Goal: Transaction & Acquisition: Purchase product/service

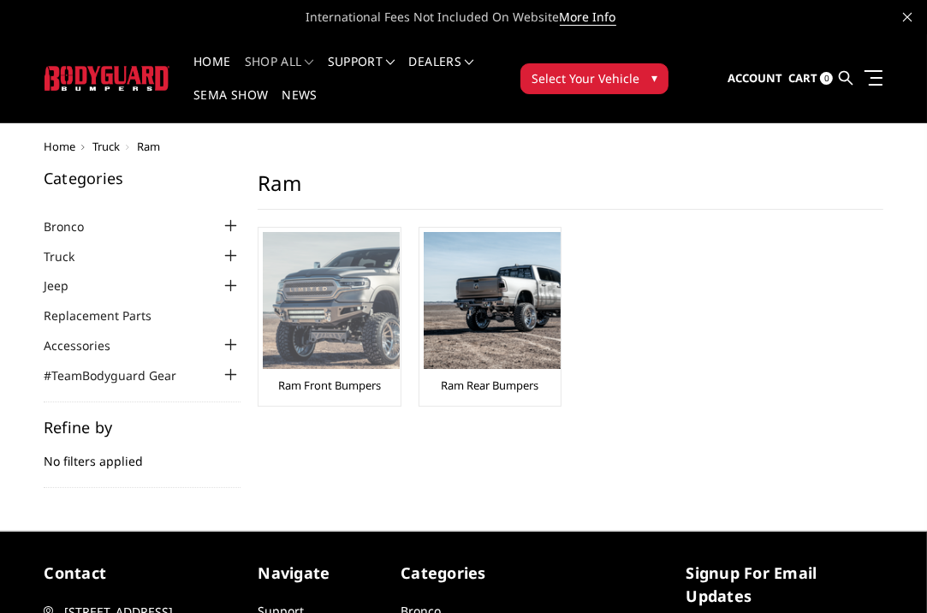
click at [316, 365] on img at bounding box center [331, 300] width 137 height 137
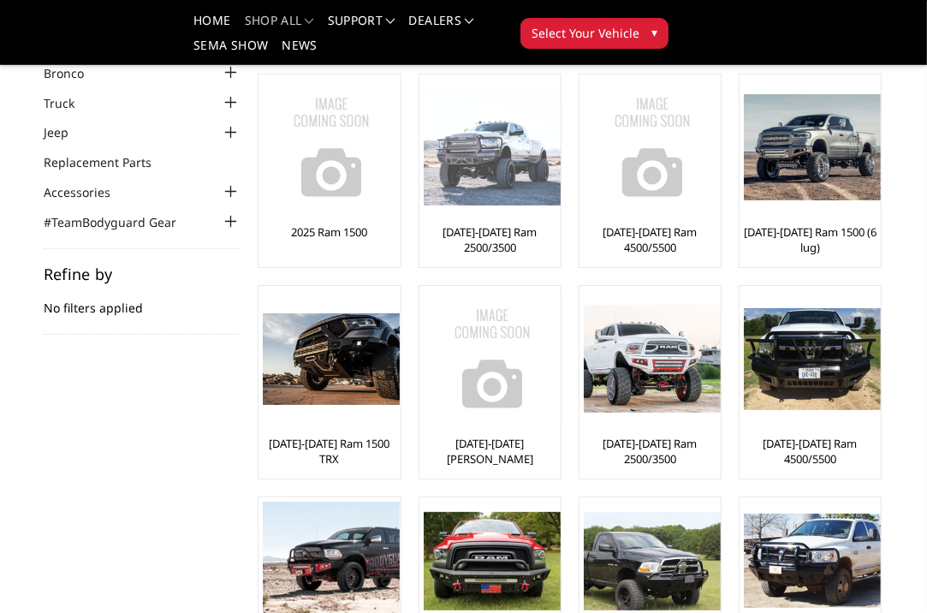
scroll to position [68, 0]
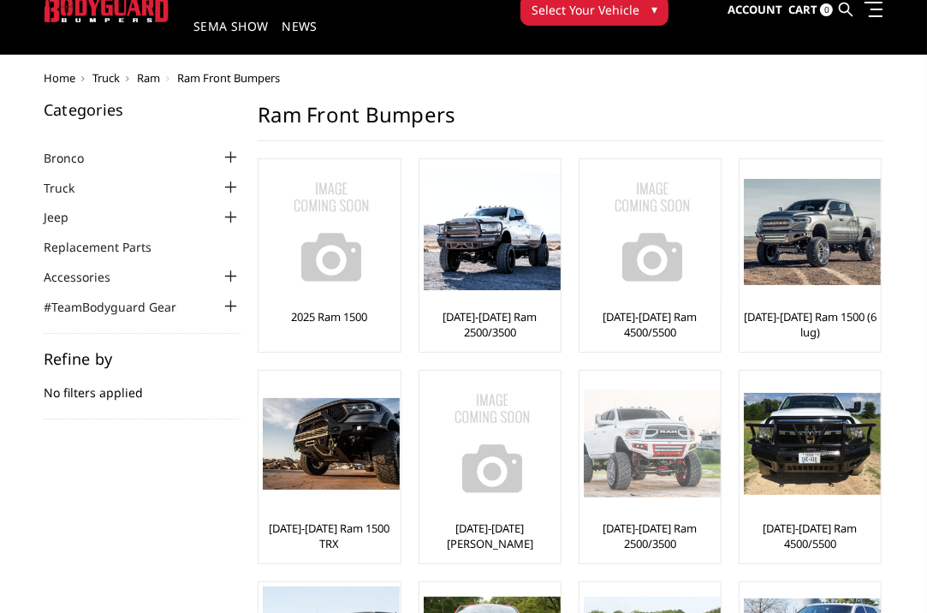
click at [661, 452] on img at bounding box center [652, 444] width 137 height 108
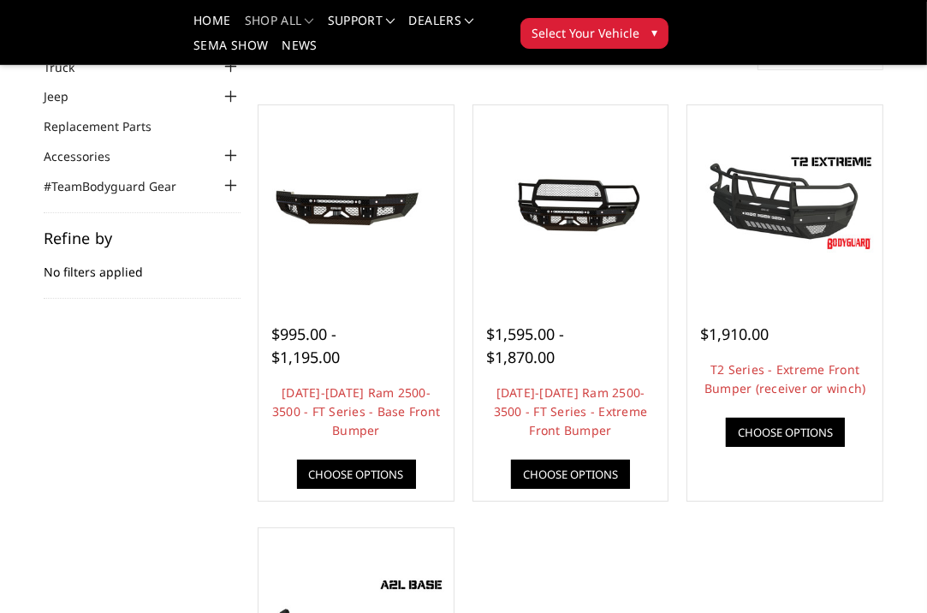
scroll to position [137, 0]
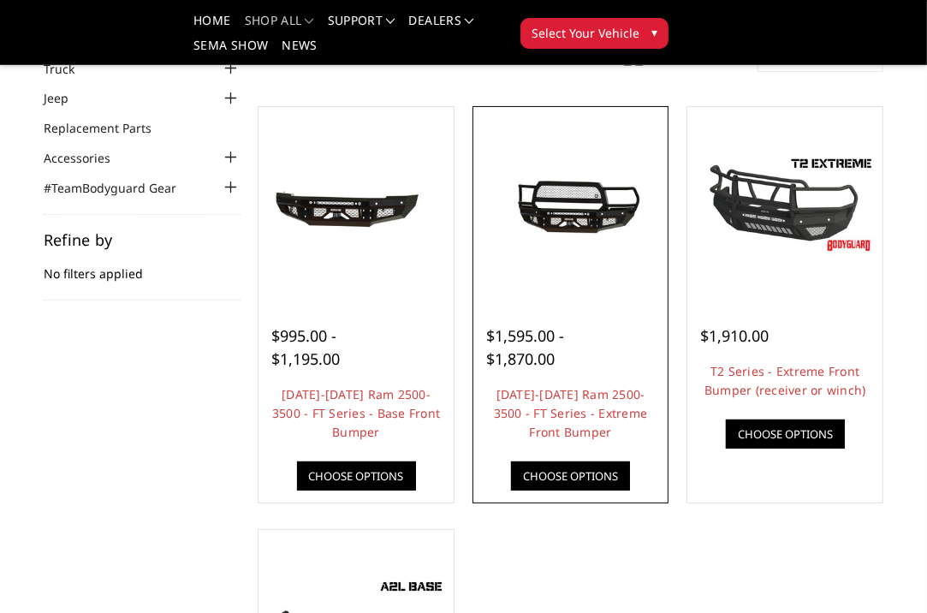
click at [579, 234] on img at bounding box center [571, 205] width 187 height 84
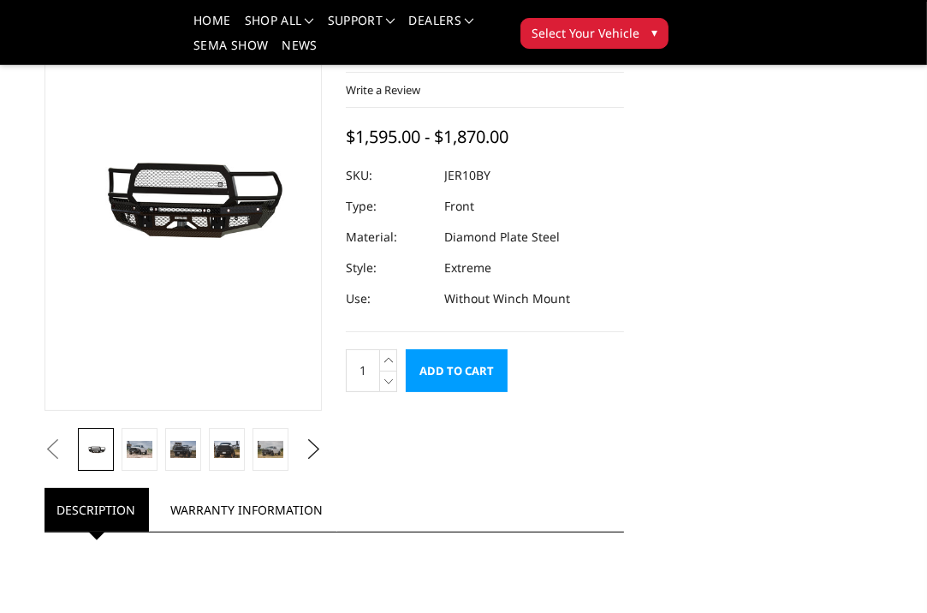
scroll to position [171, 0]
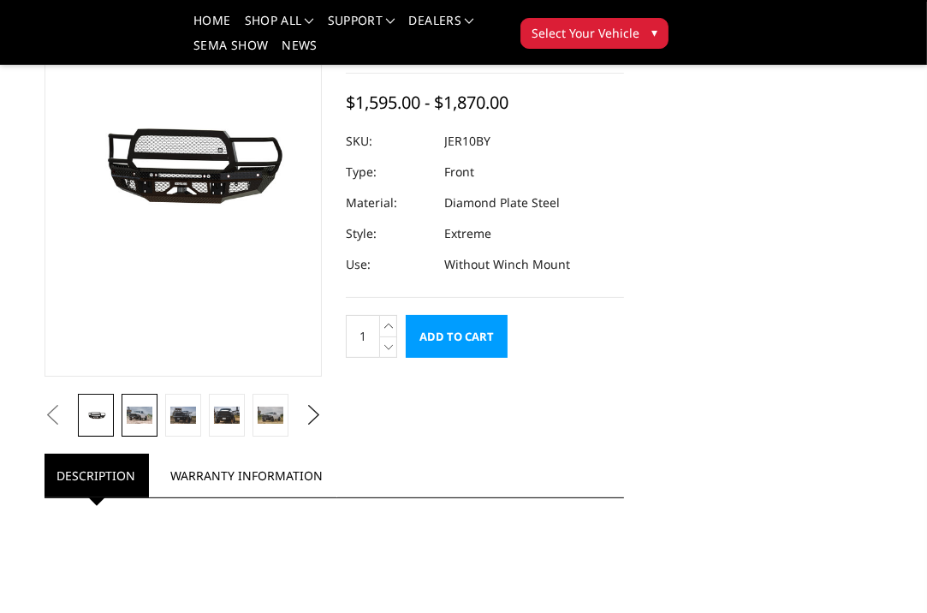
click at [144, 424] on link at bounding box center [139, 415] width 35 height 43
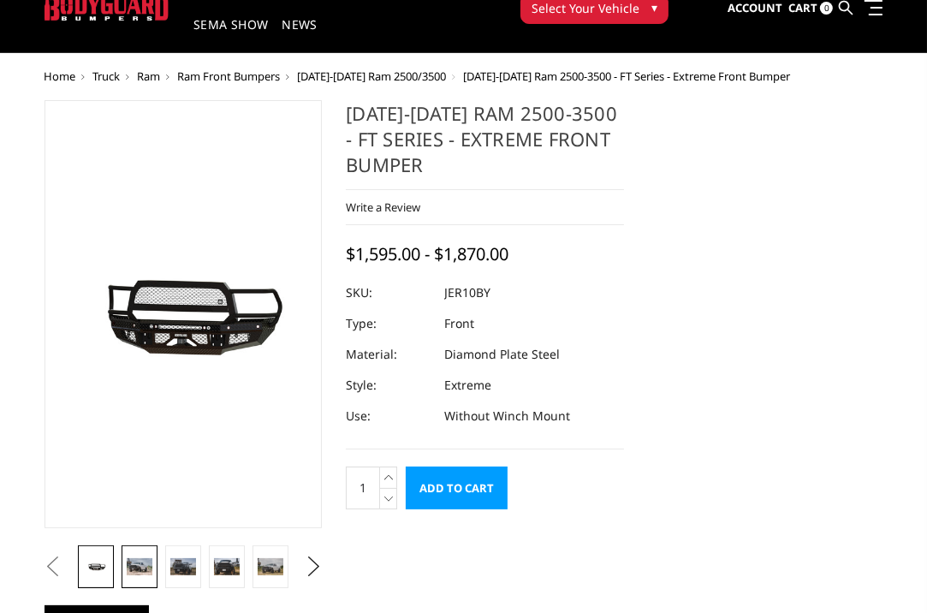
scroll to position [68, 0]
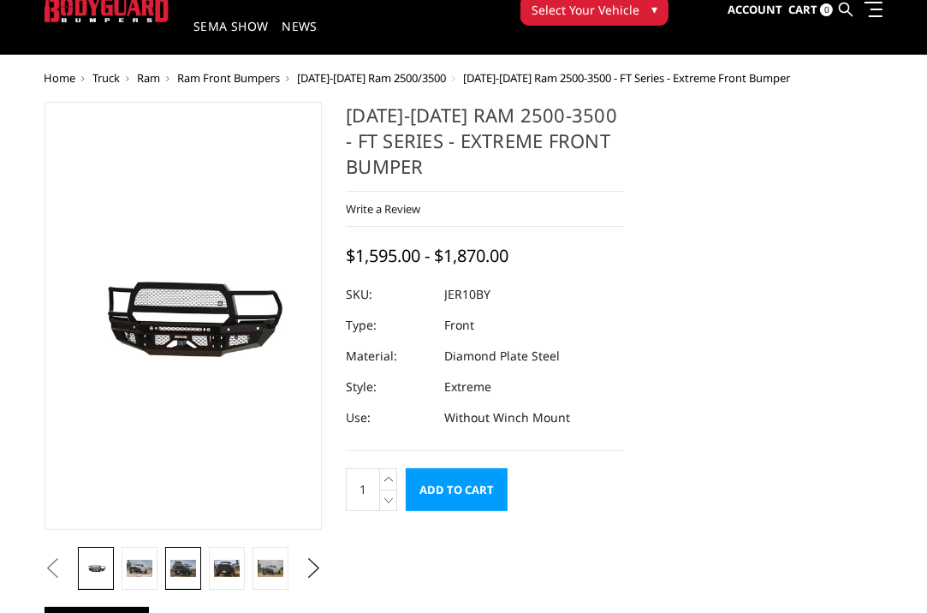
click at [183, 562] on img at bounding box center [182, 568] width 25 height 16
click at [72, 315] on img at bounding box center [184, 316] width 268 height 120
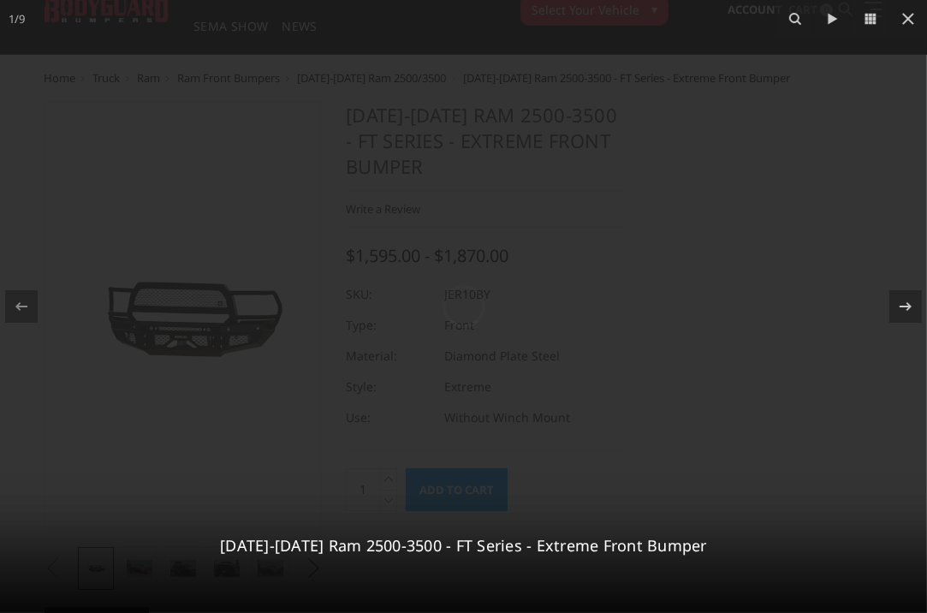
click at [72, 315] on div at bounding box center [463, 306] width 927 height 613
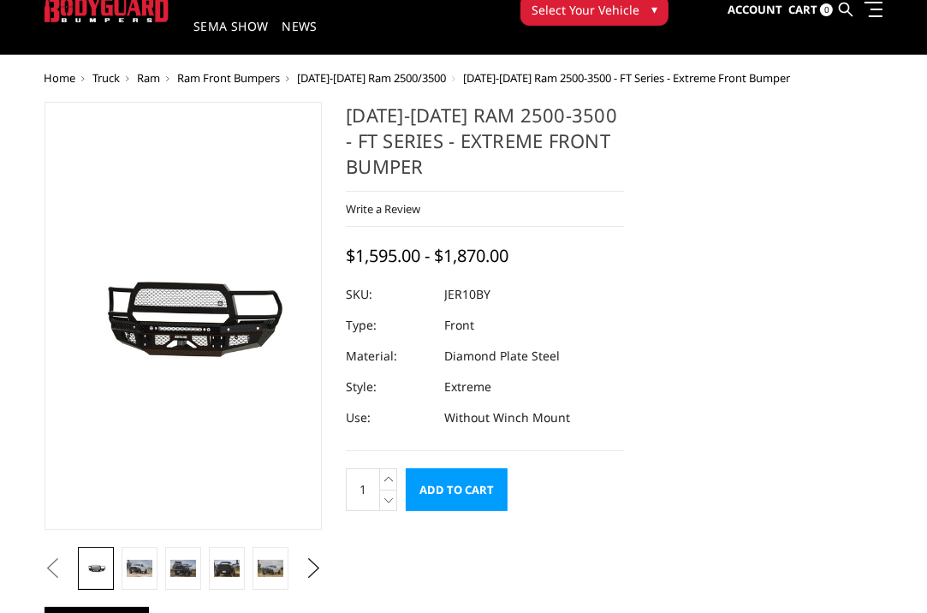
click at [51, 305] on img at bounding box center [184, 316] width 268 height 120
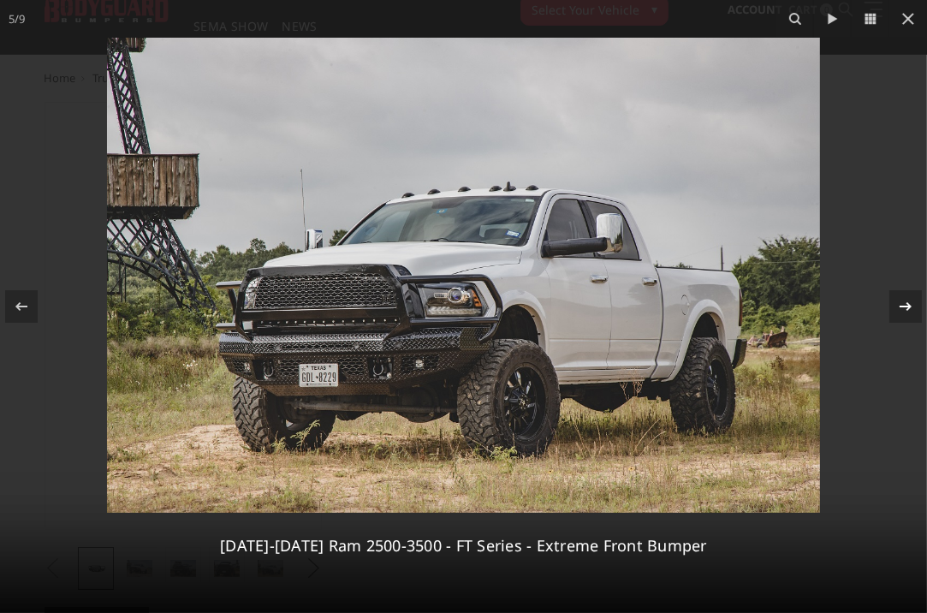
click at [896, 317] on div at bounding box center [906, 306] width 33 height 33
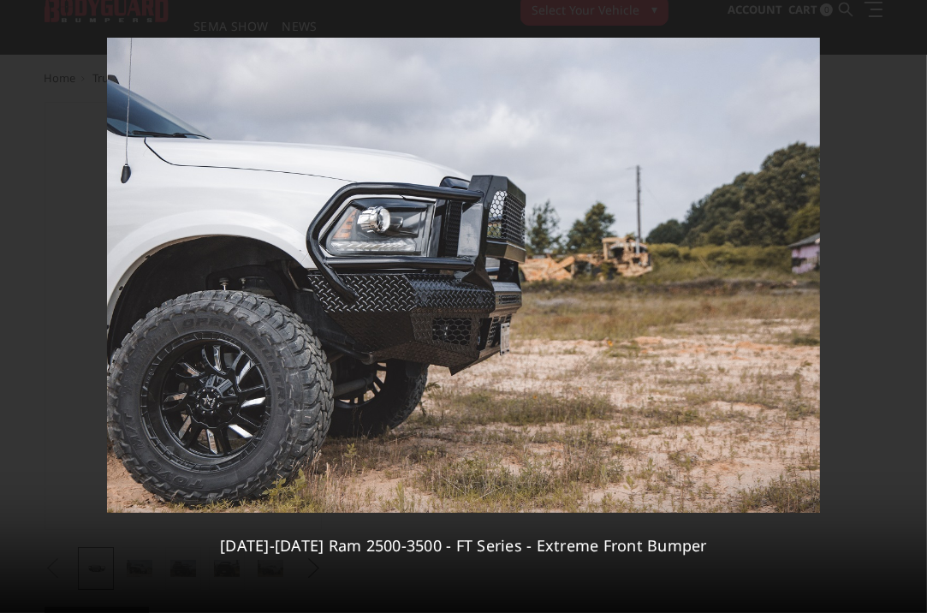
click at [896, 317] on div "6 / 9 2010-2018 Ram 2500-3500 - FT Series - Extreme Front Bumper" at bounding box center [463, 306] width 927 height 613
click at [906, 32] on button at bounding box center [909, 19] width 38 height 38
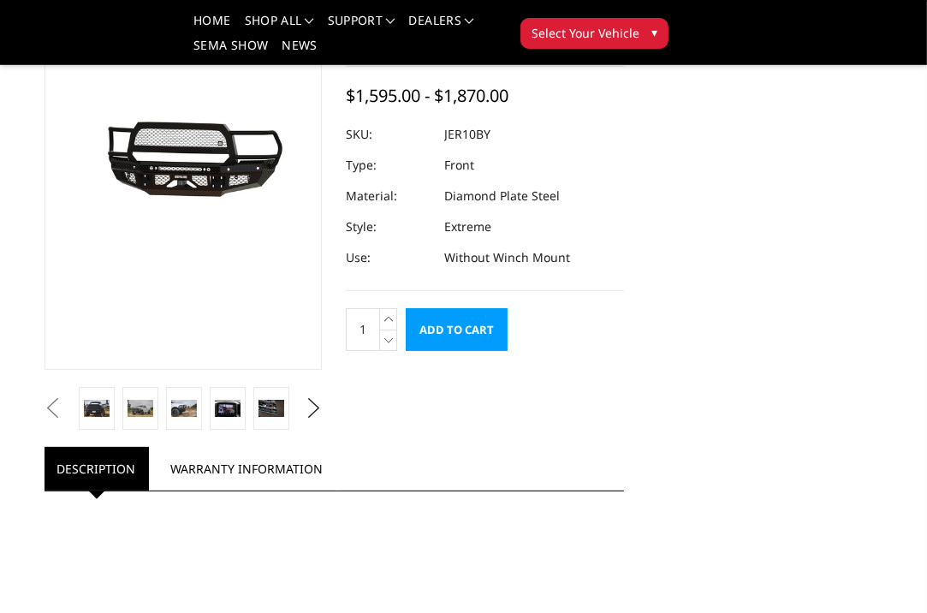
scroll to position [171, 0]
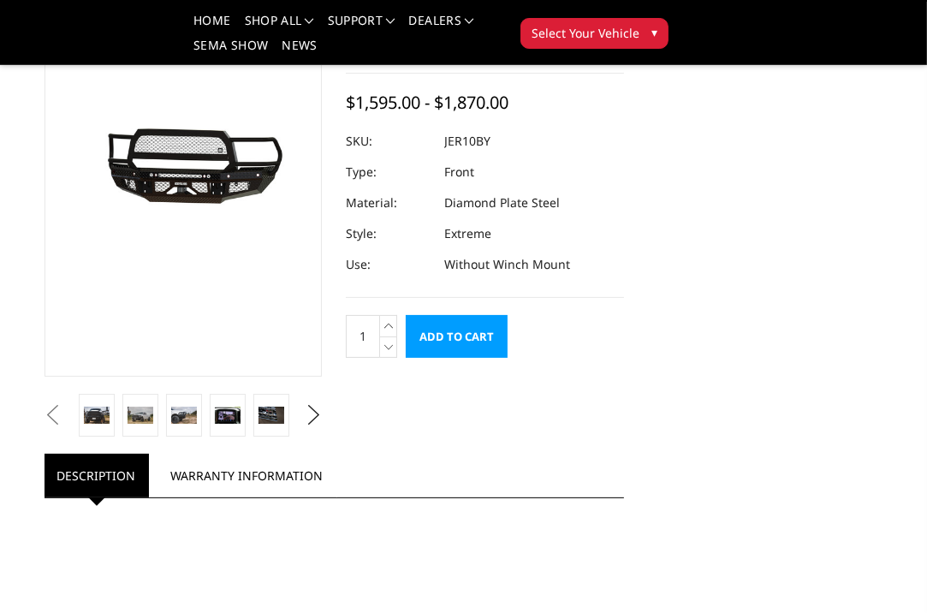
click at [479, 348] on input "Add to Cart" at bounding box center [457, 336] width 102 height 43
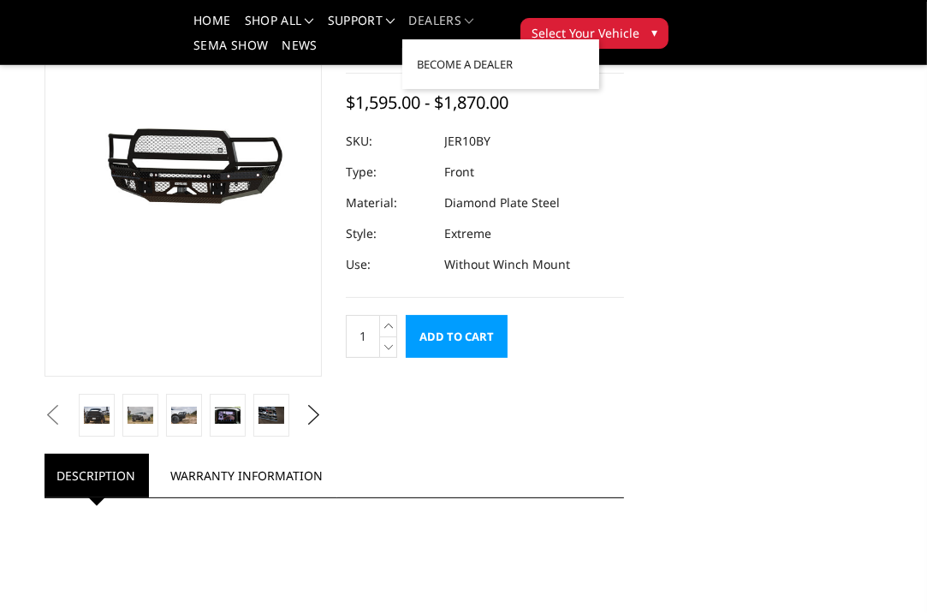
click at [467, 25] on link "Dealers" at bounding box center [441, 27] width 65 height 25
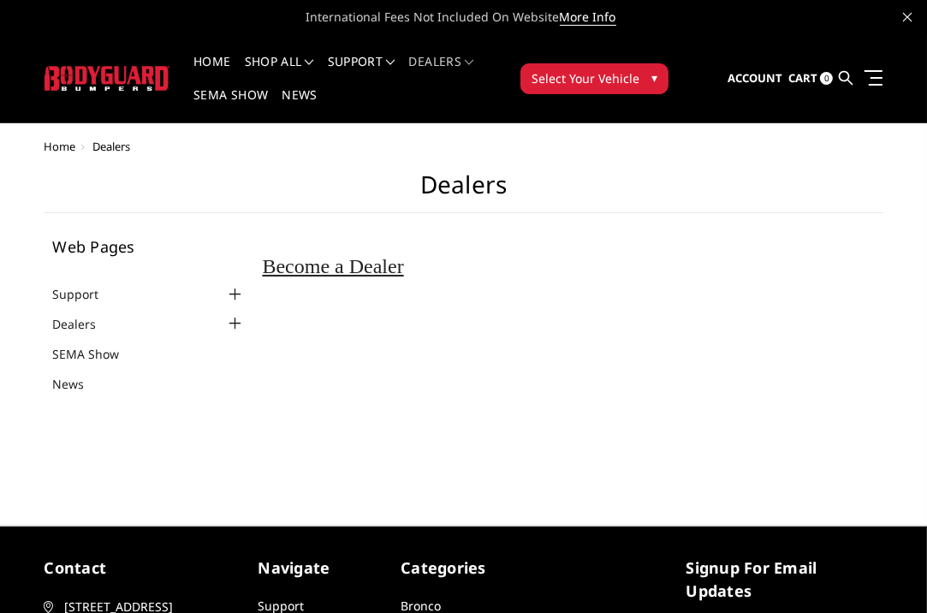
click at [652, 80] on button "Select Your Vehicle ▾" at bounding box center [595, 78] width 148 height 31
click at [654, 80] on span "▾" at bounding box center [655, 77] width 6 height 18
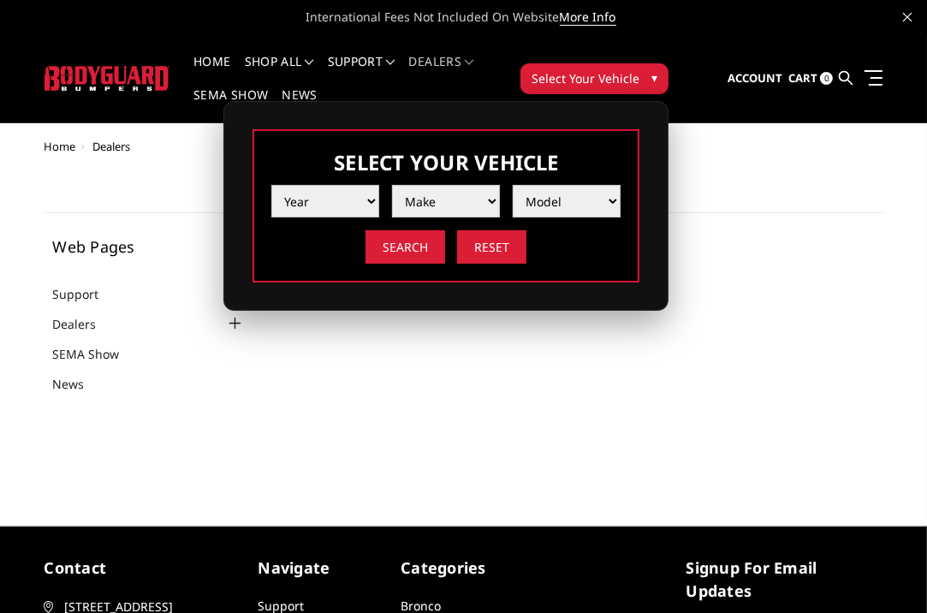
click at [372, 206] on select "Year 2025 2024 2023 2022 2021 2020 2019 2018 2017 2016 2015 2014 2013 2012 2011…" at bounding box center [325, 201] width 108 height 33
select select "yr_2018"
click at [271, 185] on select "Year 2025 2024 2023 2022 2021 2020 2019 2018 2017 2016 2015 2014 2013 2012 2011…" at bounding box center [325, 201] width 108 height 33
click at [308, 437] on div "Home Dealers Dealers Web Pages Support FAQ Install Instructions Shipping Warran…" at bounding box center [463, 311] width 927 height 342
click at [494, 201] on select "Make Chevrolet Ford GMC Nissan Ram Toyota" at bounding box center [446, 201] width 108 height 33
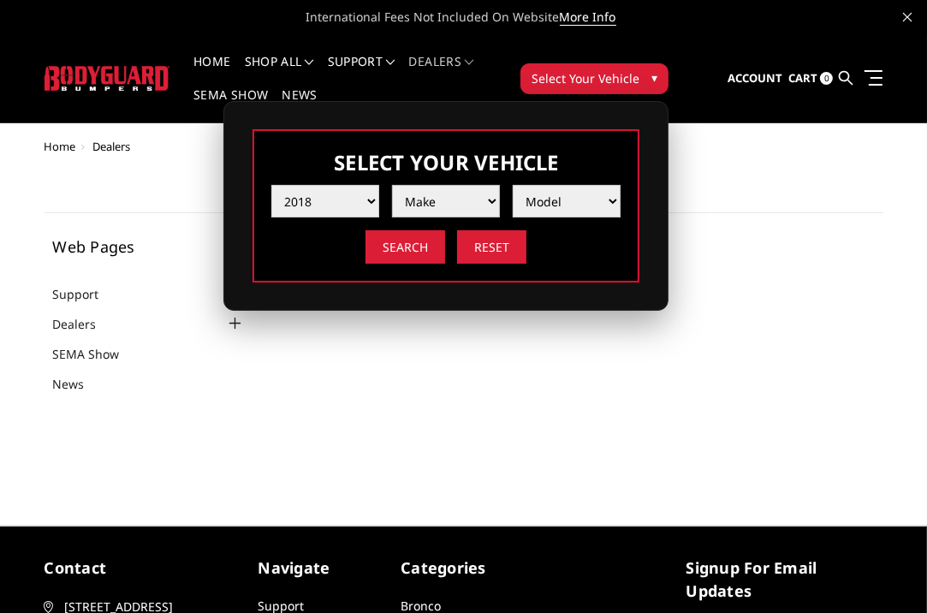
select select "mk_ram"
click at [392, 185] on select "Make Chevrolet Ford GMC Nissan Ram Toyota" at bounding box center [446, 201] width 108 height 33
click at [617, 201] on select "Model 1500 5-Lug 1500 Rebel 2500 / 3500 4500 / 5500" at bounding box center [567, 201] width 108 height 33
select select "md_2500-3500"
click at [513, 185] on select "Model 1500 5-Lug 1500 Rebel 2500 / 3500 4500 / 5500" at bounding box center [567, 201] width 108 height 33
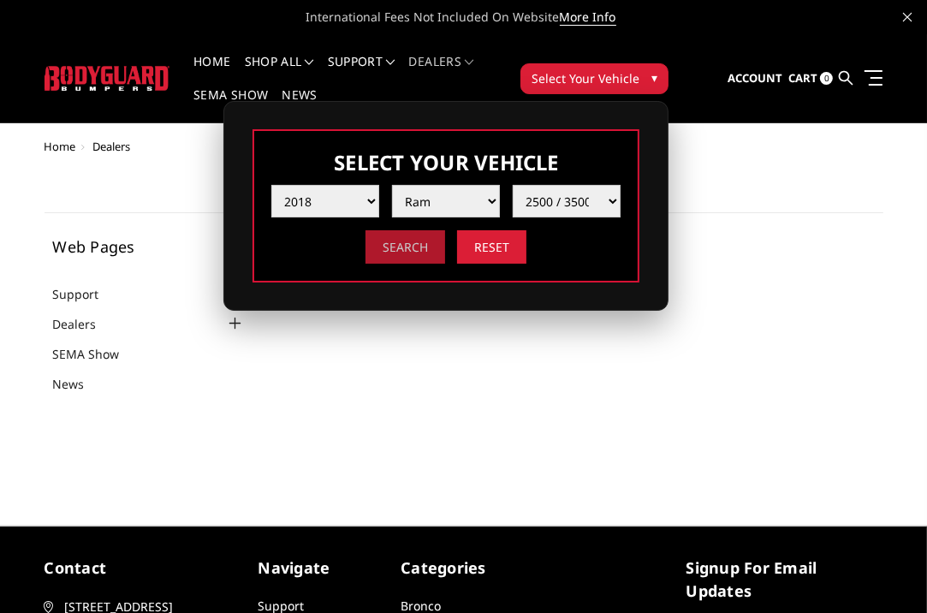
click at [415, 246] on input "Search" at bounding box center [406, 246] width 80 height 33
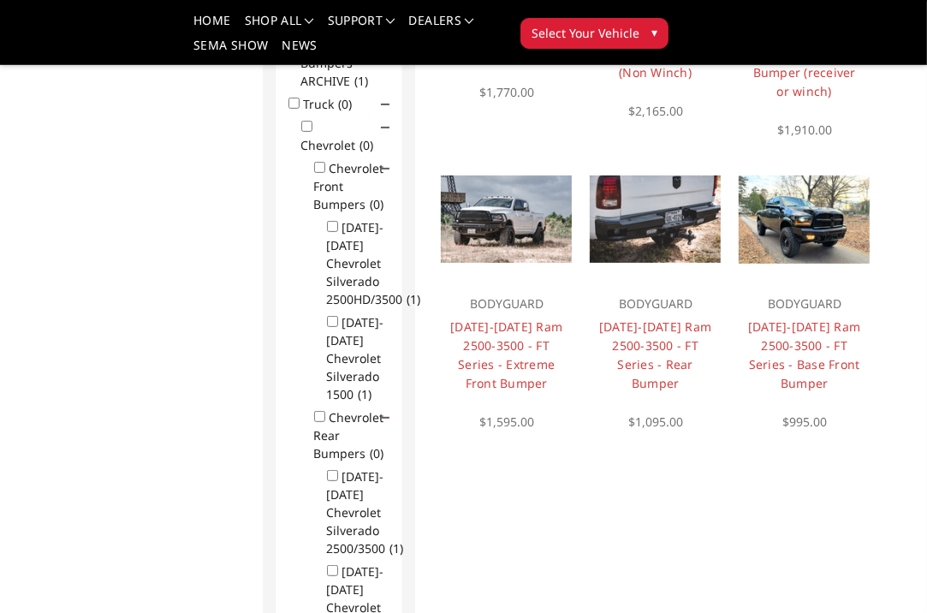
scroll to position [377, 0]
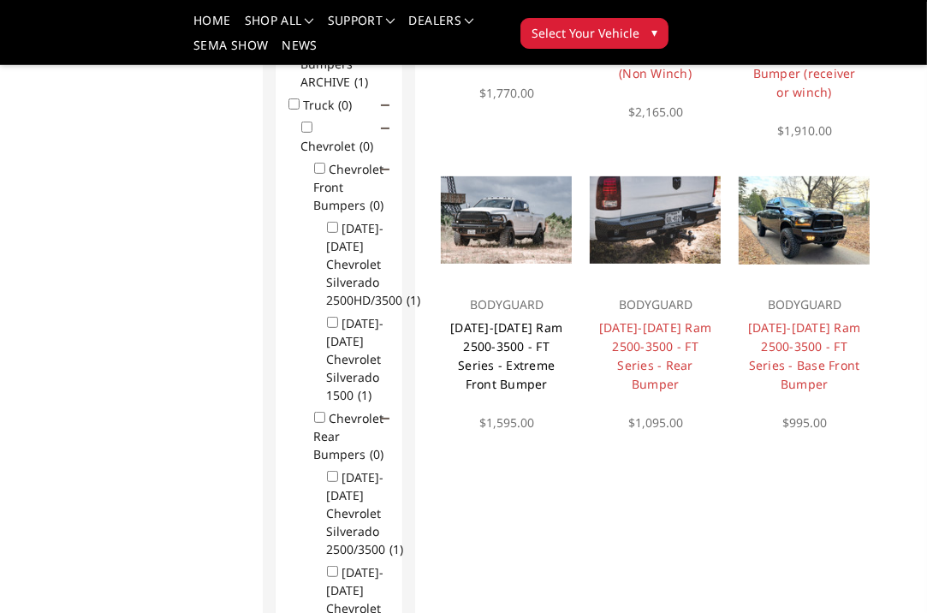
click at [497, 346] on link "[DATE]-[DATE] Ram 2500-3500 - FT Series - Extreme Front Bumper" at bounding box center [506, 355] width 112 height 73
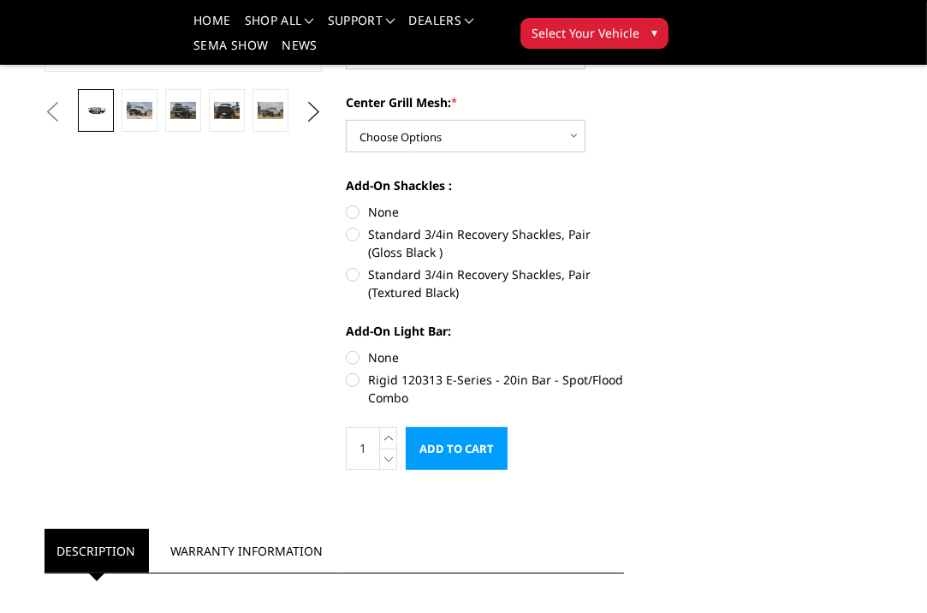
scroll to position [480, 0]
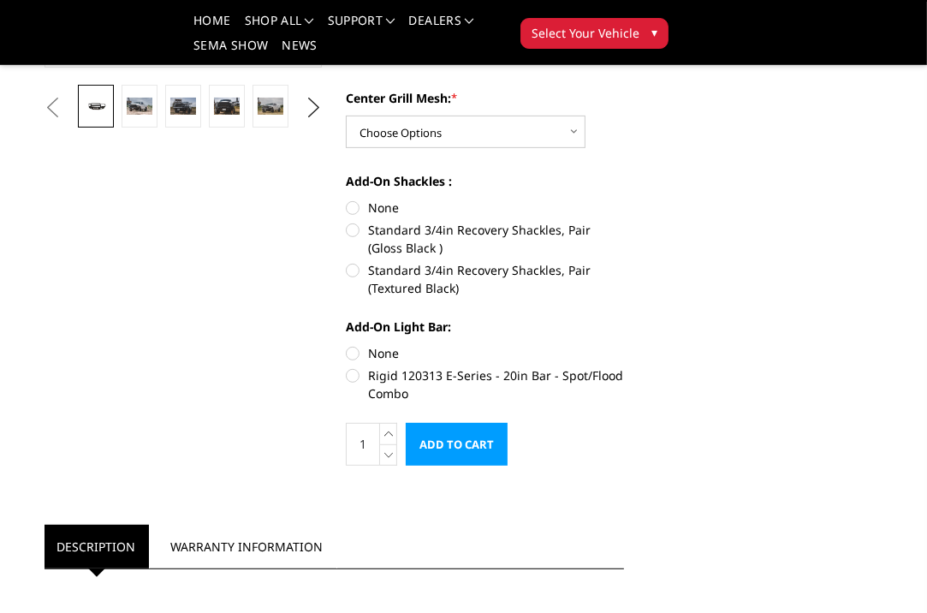
click at [356, 204] on label "None" at bounding box center [485, 208] width 278 height 18
click at [347, 199] on input "None" at bounding box center [346, 199] width 1 height 1
radio input "true"
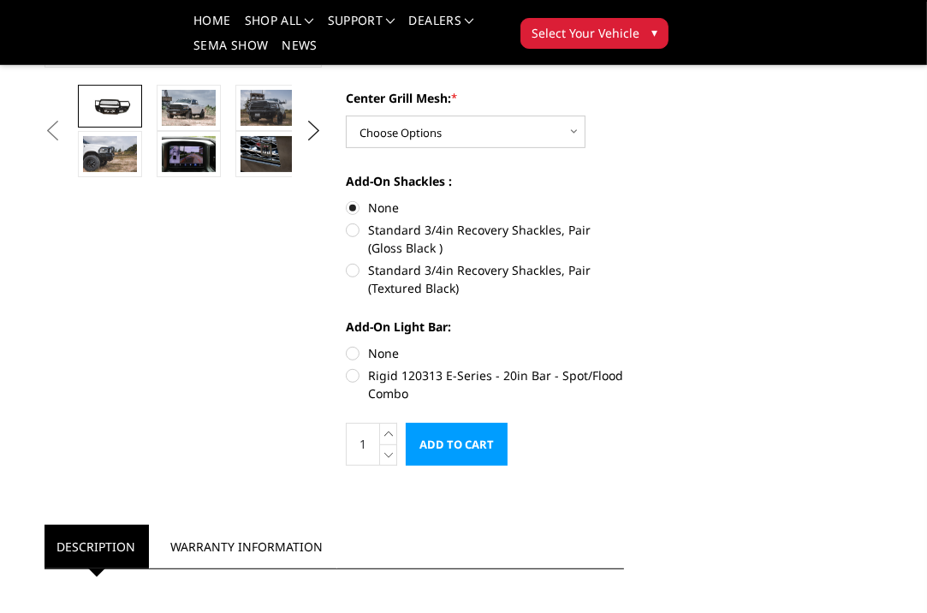
click at [354, 353] on label "None" at bounding box center [485, 353] width 278 height 18
click at [347, 345] on input "None" at bounding box center [346, 344] width 1 height 1
radio input "true"
click at [624, 344] on input "Rigid 120313 E-Series - 20in Bar - Spot/Flood Combo" at bounding box center [624, 344] width 1 height 1
radio input "true"
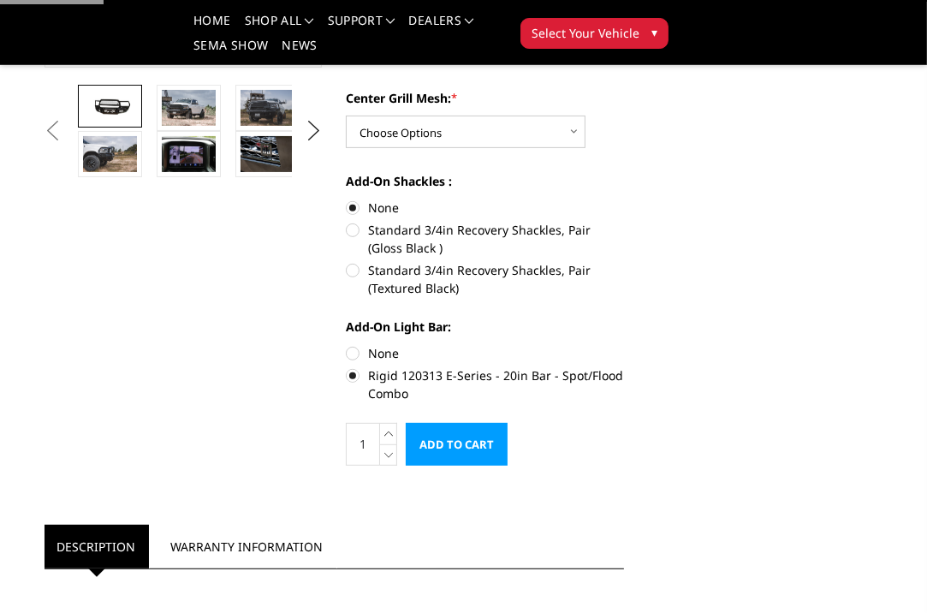
click at [346, 344] on input "None" at bounding box center [346, 344] width 1 height 1
radio input "true"
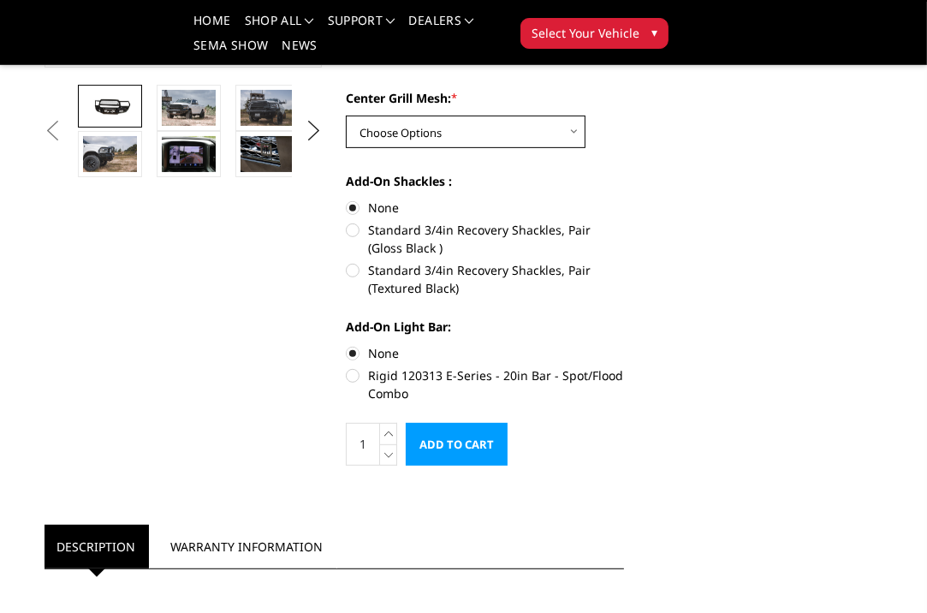
click at [573, 132] on select "Choose Options WITH Expanded Metal in Center Grill WITHOUT Expanded Metal in Ce…" at bounding box center [466, 132] width 240 height 33
select select "3231"
click at [346, 116] on select "Choose Options WITH Expanded Metal in Center Grill WITHOUT Expanded Metal in Ce…" at bounding box center [466, 132] width 240 height 33
click at [480, 454] on input "Add to Cart" at bounding box center [457, 444] width 102 height 43
select select "3228"
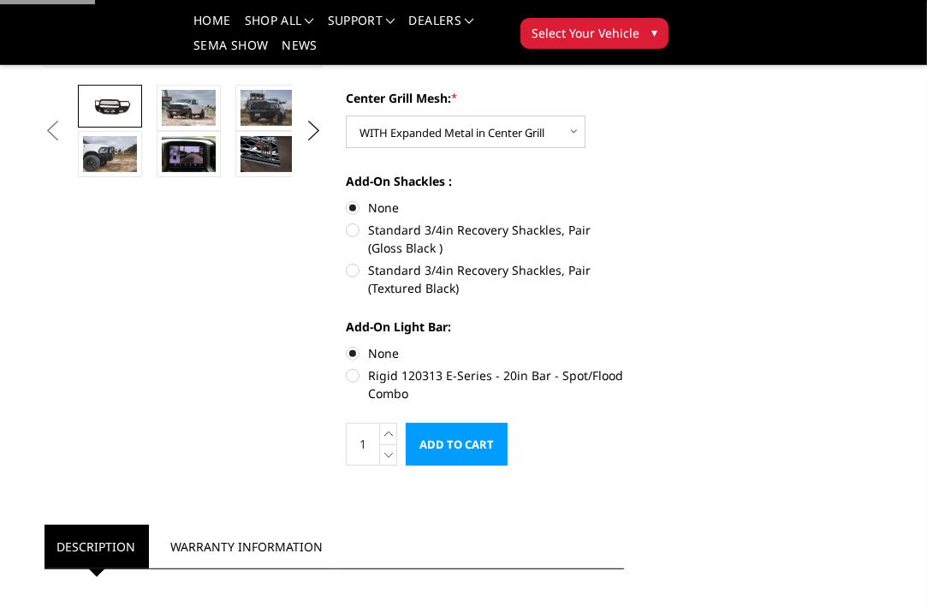
select select "3229"
click at [452, 455] on input "Add to Cart" at bounding box center [457, 444] width 102 height 43
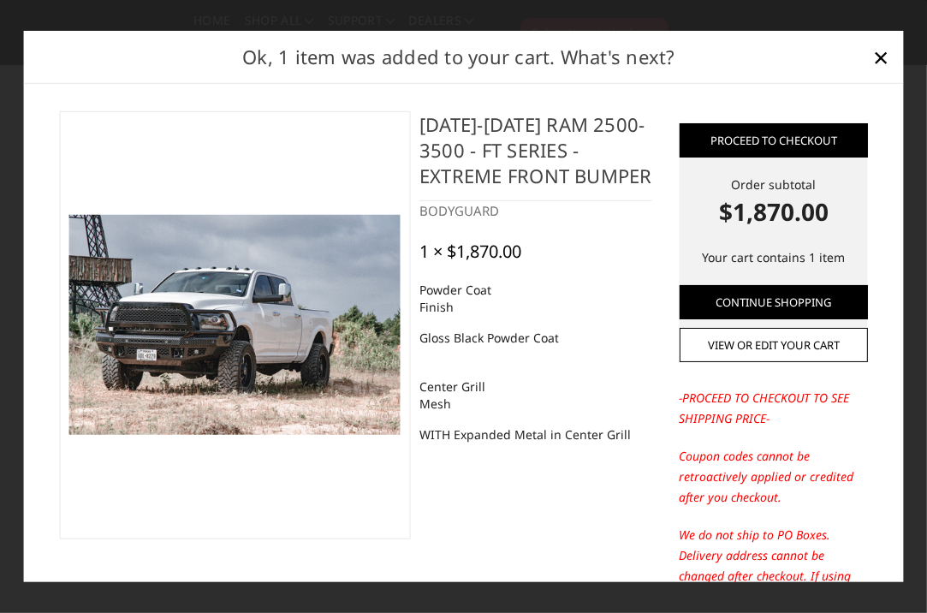
click at [223, 348] on img at bounding box center [234, 324] width 331 height 221
click at [878, 53] on span "×" at bounding box center [880, 56] width 15 height 37
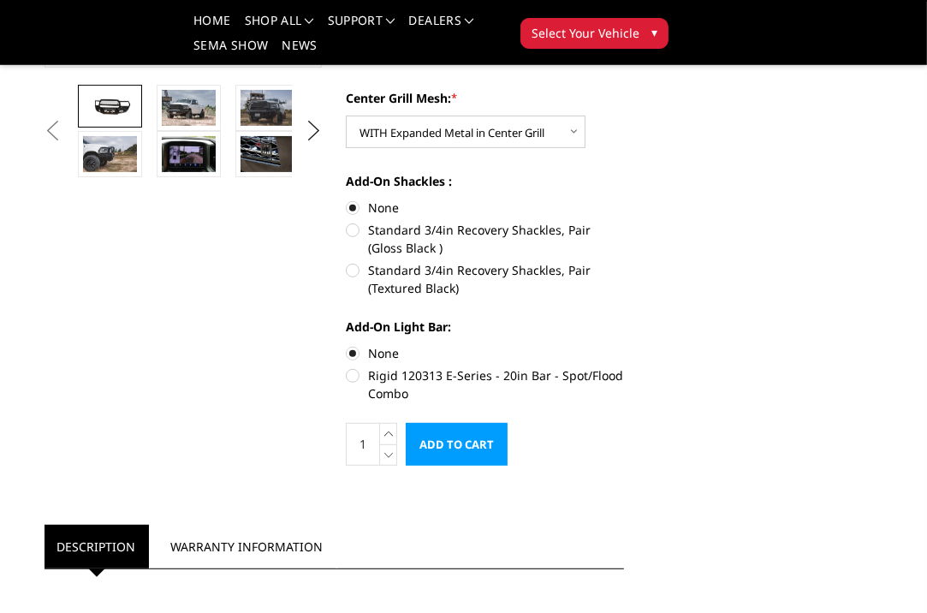
click at [528, 432] on form "Powder Coat Finish: * Choose Options Bare Metal Gloss Black Powder Coat Texture…" at bounding box center [485, 236] width 278 height 460
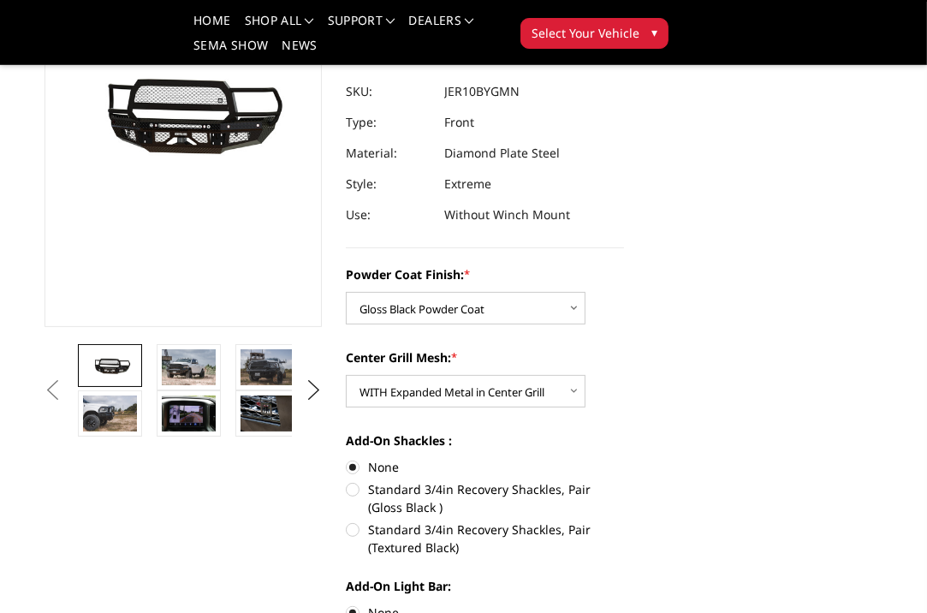
scroll to position [206, 0]
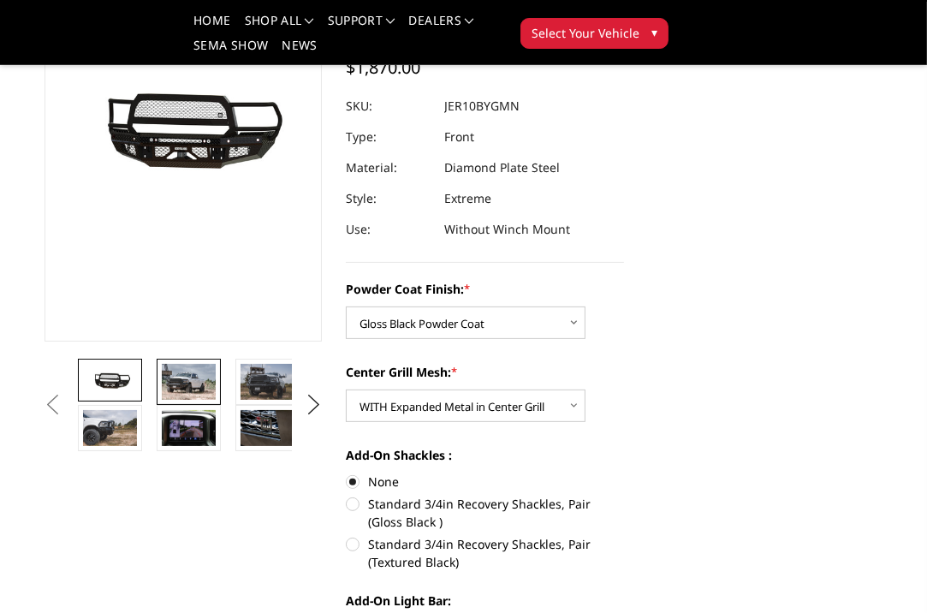
click at [197, 373] on img at bounding box center [189, 382] width 54 height 36
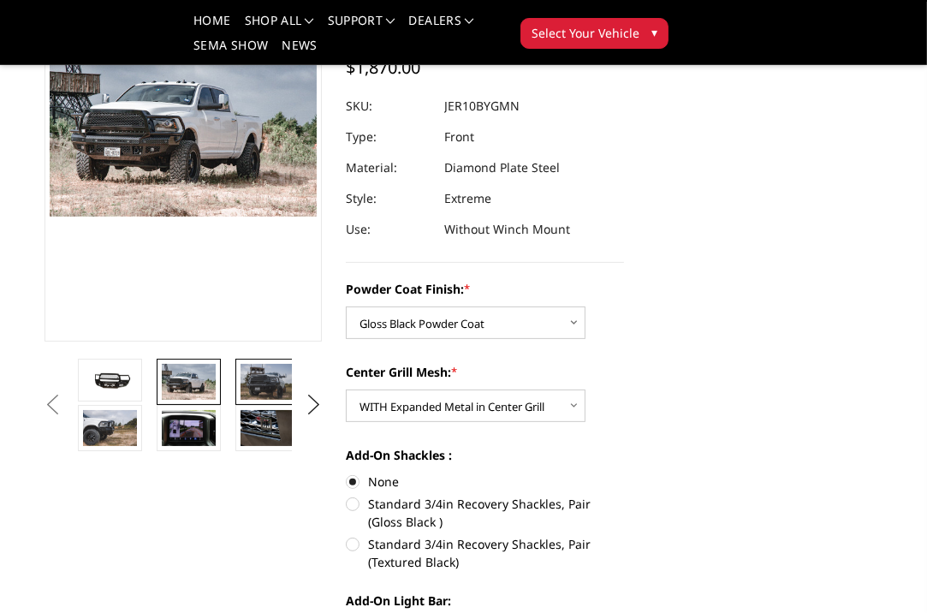
click at [263, 372] on img at bounding box center [268, 382] width 54 height 36
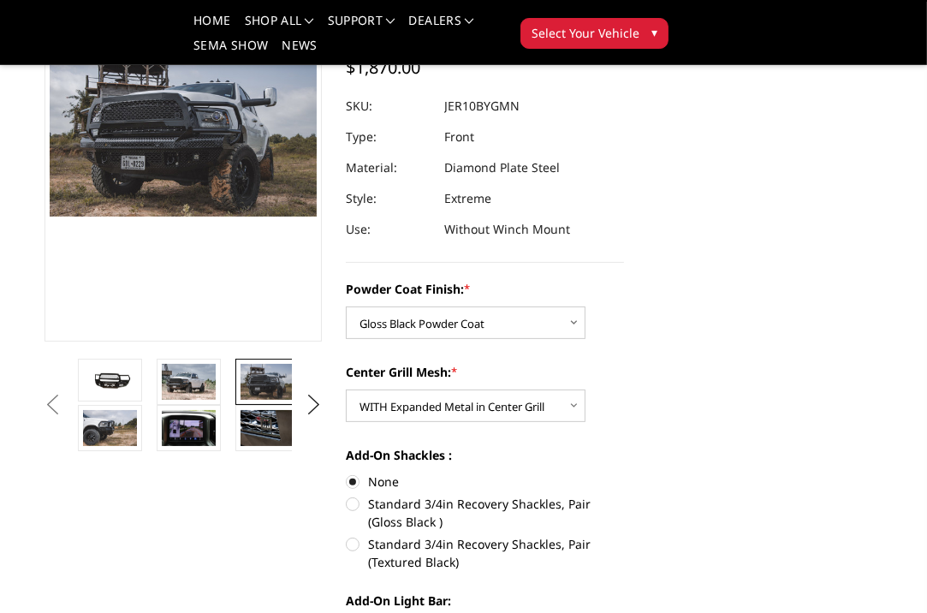
click at [263, 372] on img at bounding box center [268, 382] width 54 height 36
click at [264, 421] on img at bounding box center [268, 428] width 54 height 36
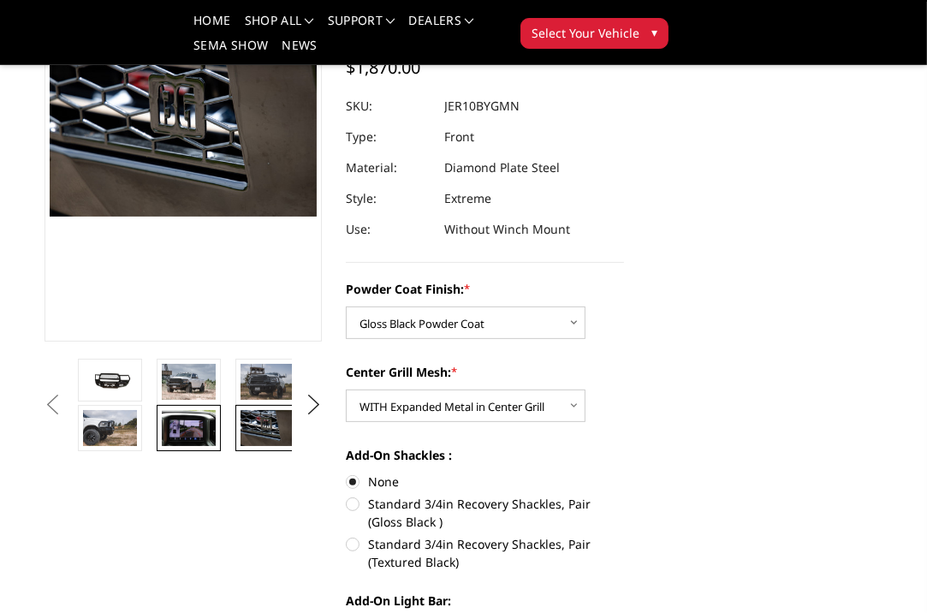
click at [186, 430] on img at bounding box center [189, 428] width 54 height 36
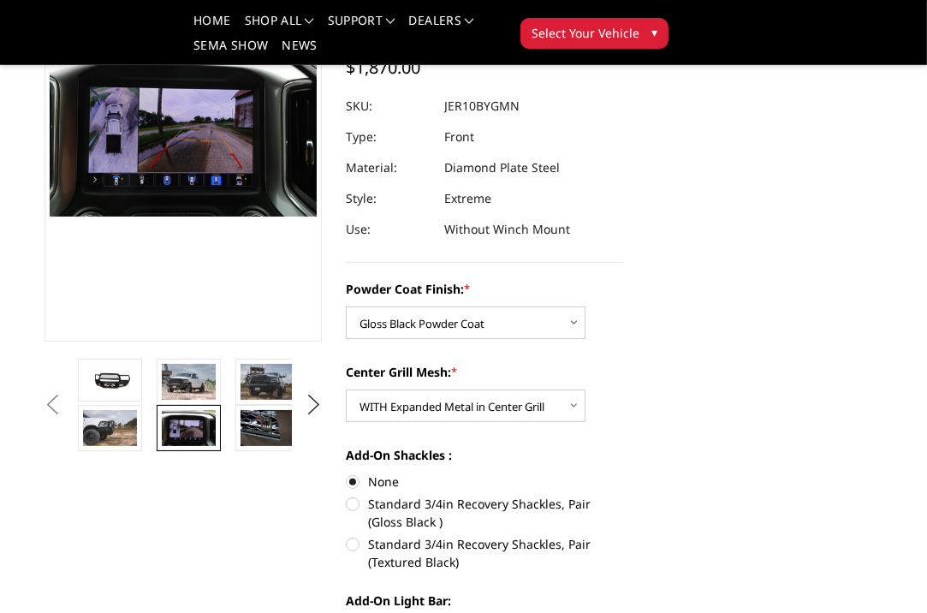
click at [186, 430] on img at bounding box center [189, 428] width 54 height 36
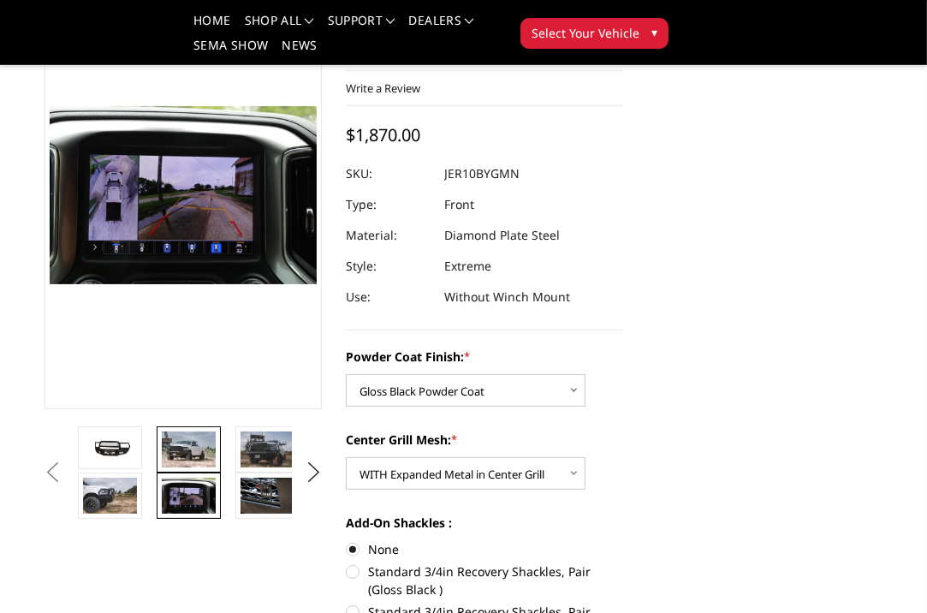
scroll to position [138, 0]
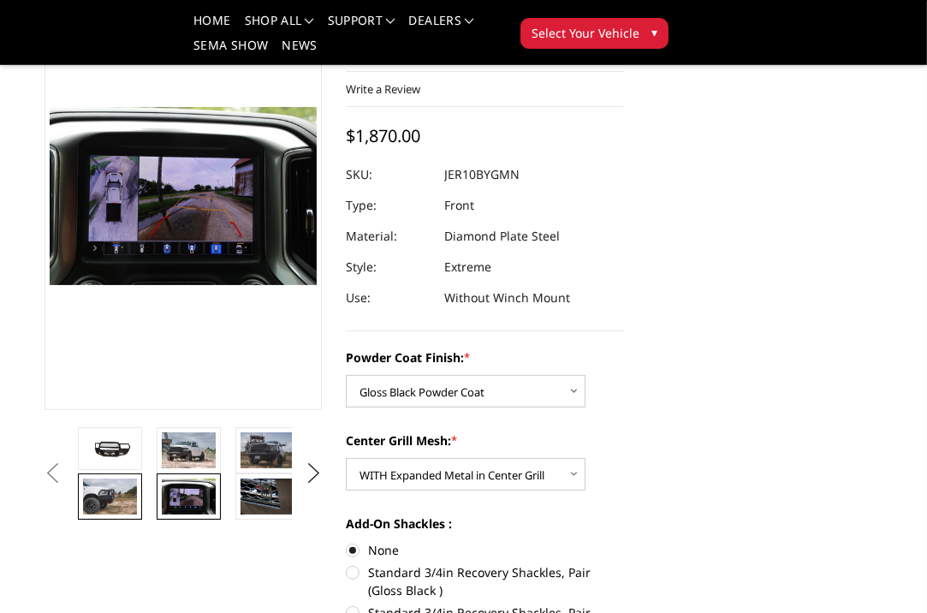
click at [122, 500] on img at bounding box center [110, 497] width 54 height 36
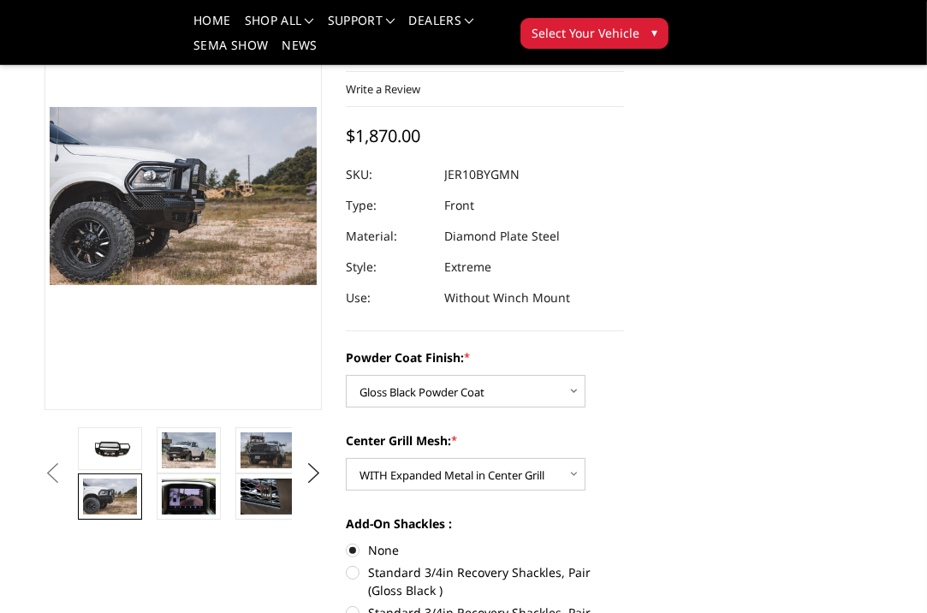
click at [122, 500] on img at bounding box center [110, 497] width 54 height 36
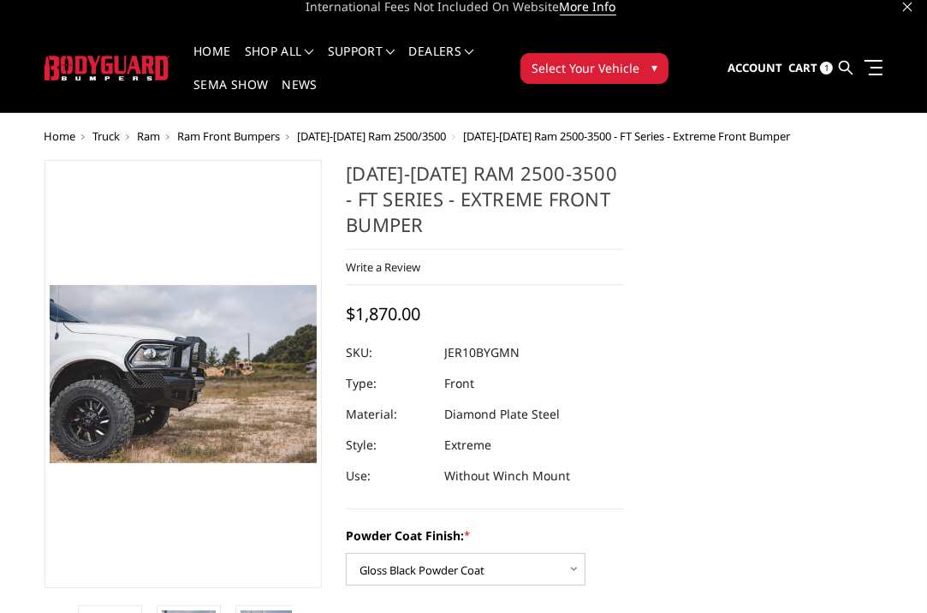
scroll to position [0, 0]
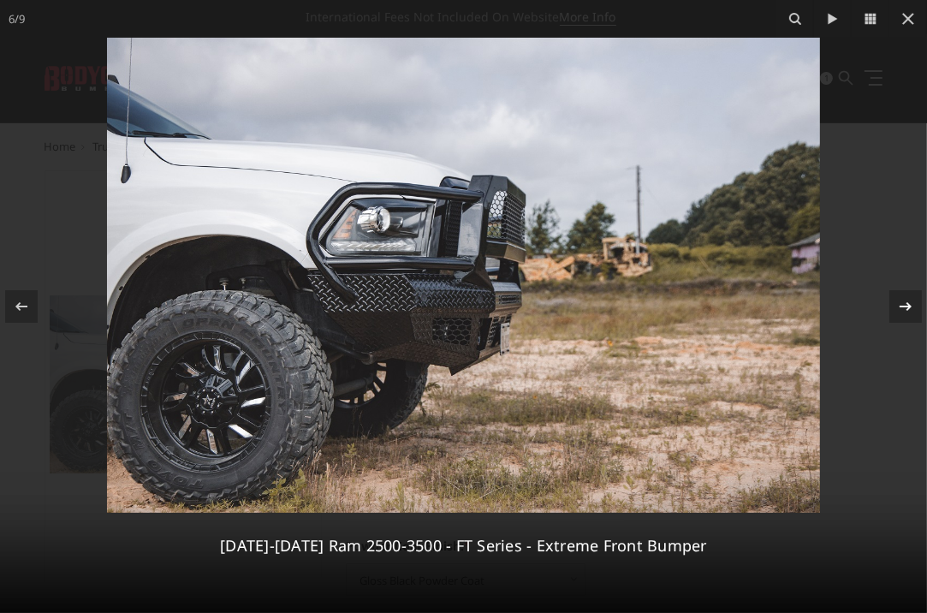
click at [908, 318] on div at bounding box center [906, 306] width 33 height 33
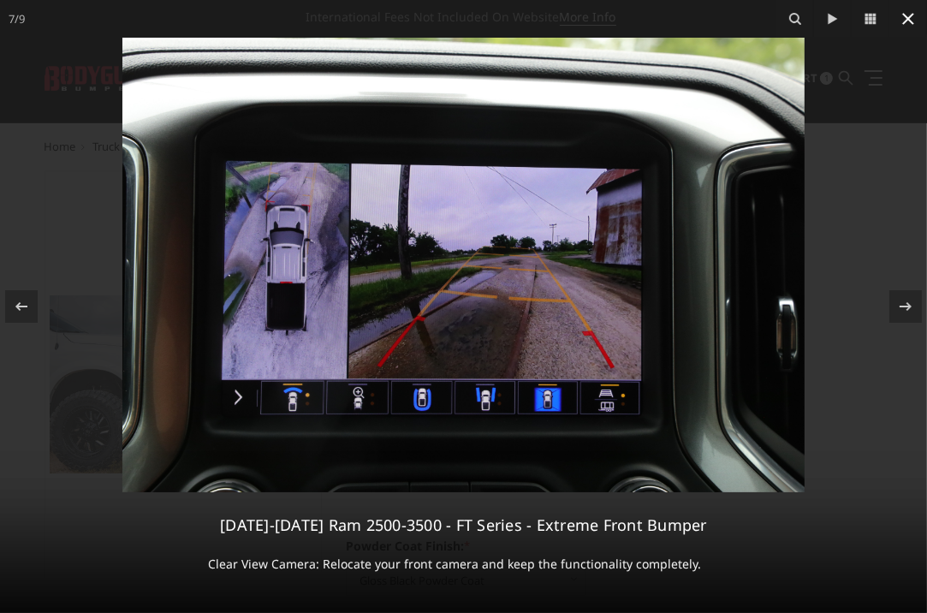
click at [909, 20] on icon at bounding box center [908, 19] width 12 height 12
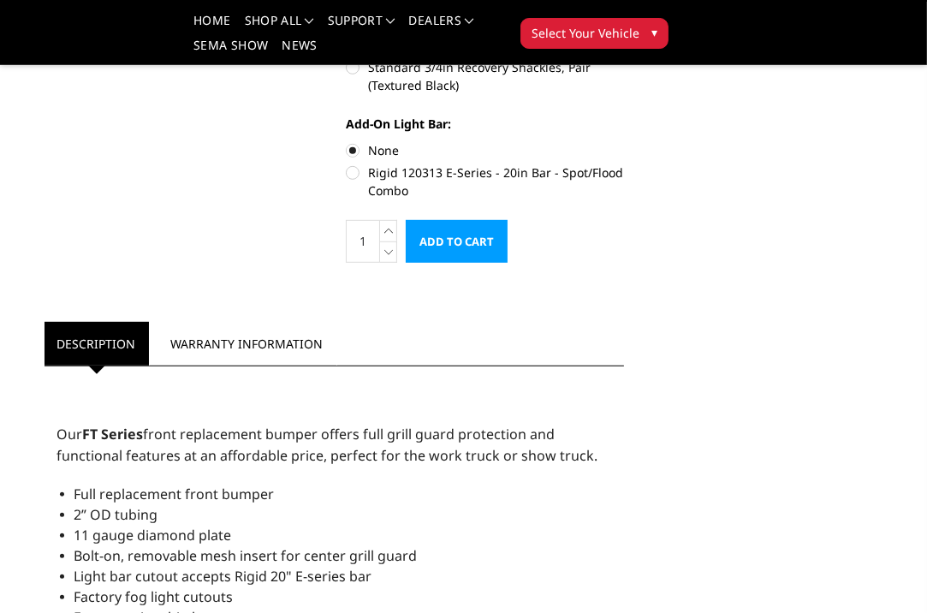
scroll to position [685, 0]
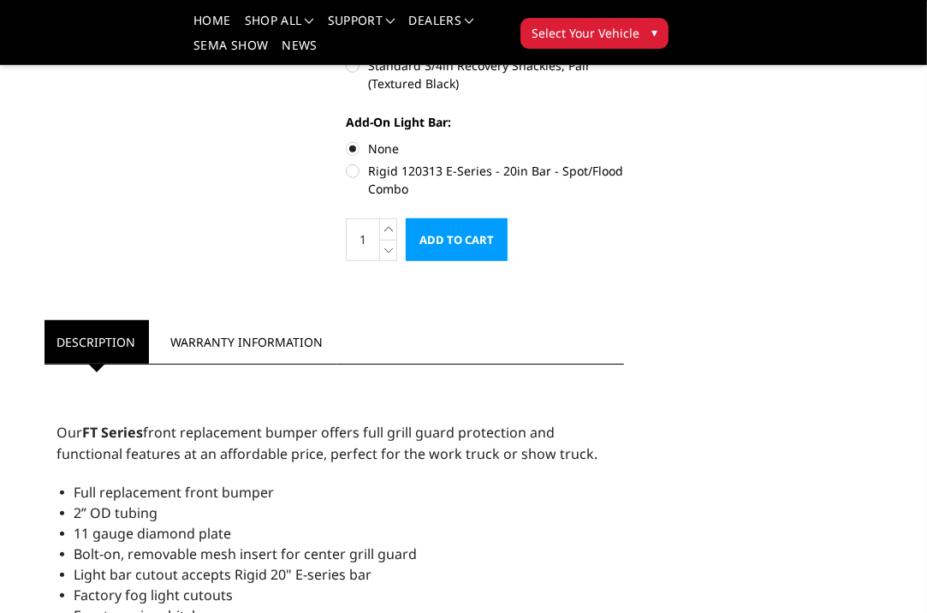
click at [503, 259] on input "Add to Cart" at bounding box center [457, 239] width 102 height 43
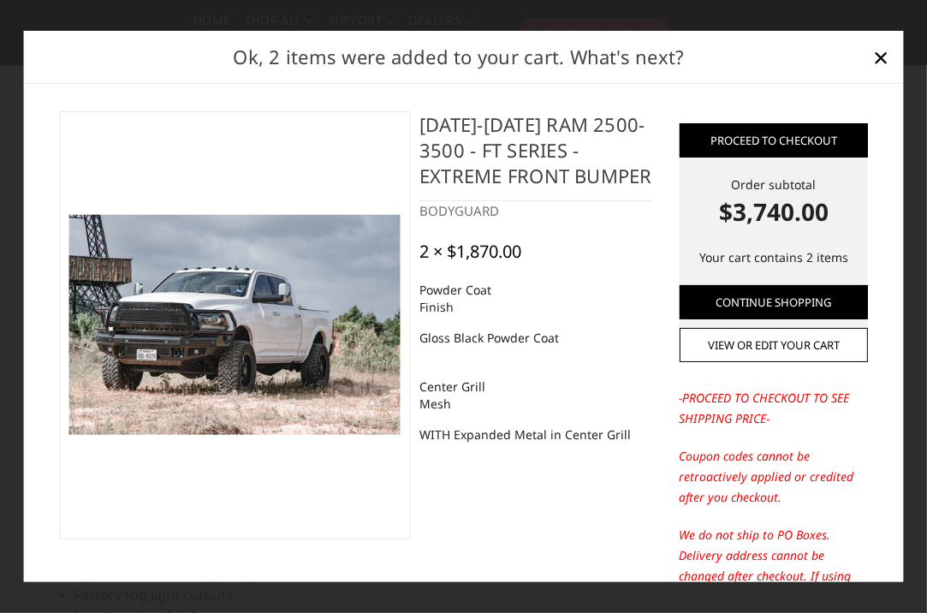
click at [887, 134] on div "Proceed to checkout Order subtotal $3,740.00 Your cart contains 2 items Continu…" at bounding box center [463, 333] width 881 height 499
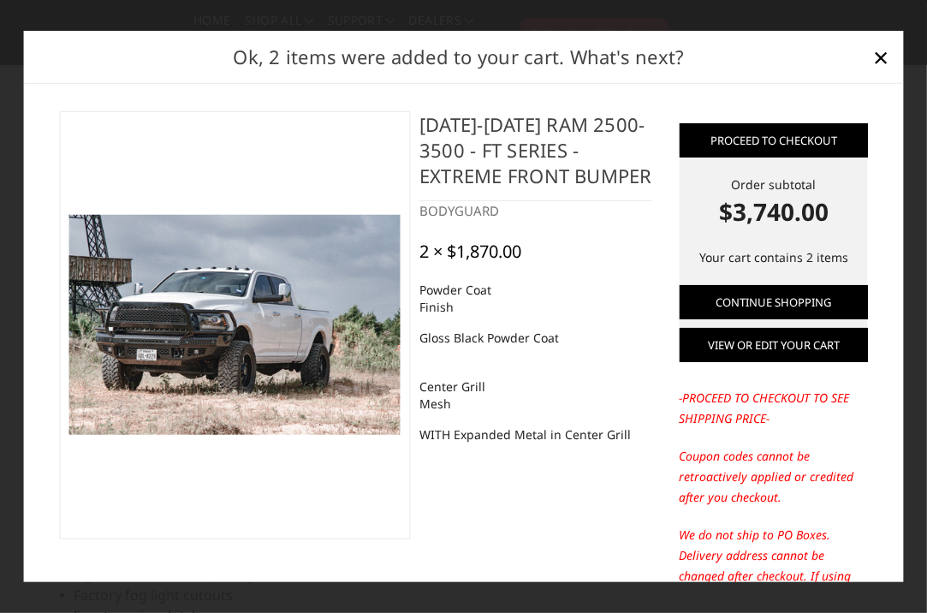
click at [796, 348] on link "View or edit your cart" at bounding box center [773, 345] width 188 height 34
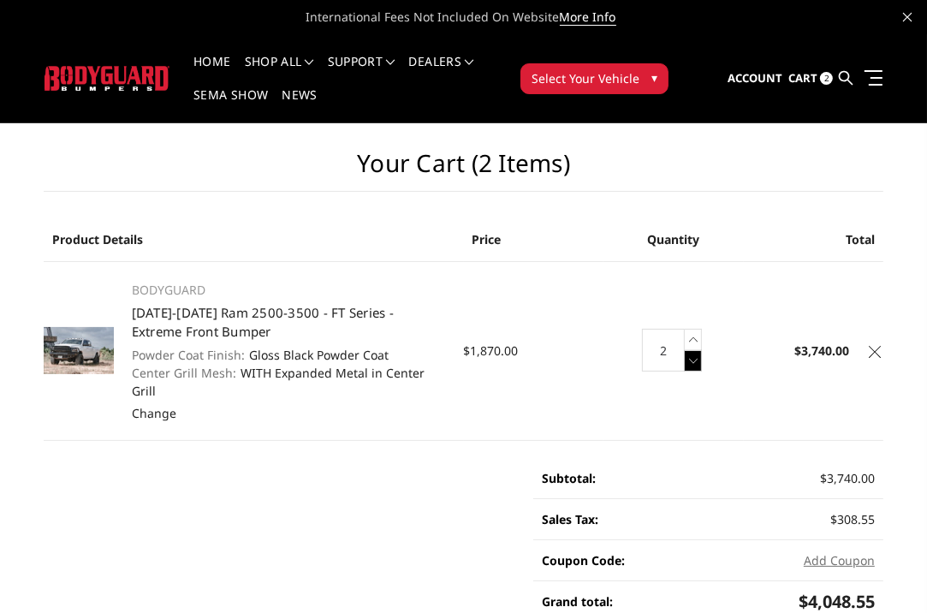
click at [694, 354] on icon at bounding box center [693, 360] width 17 height 21
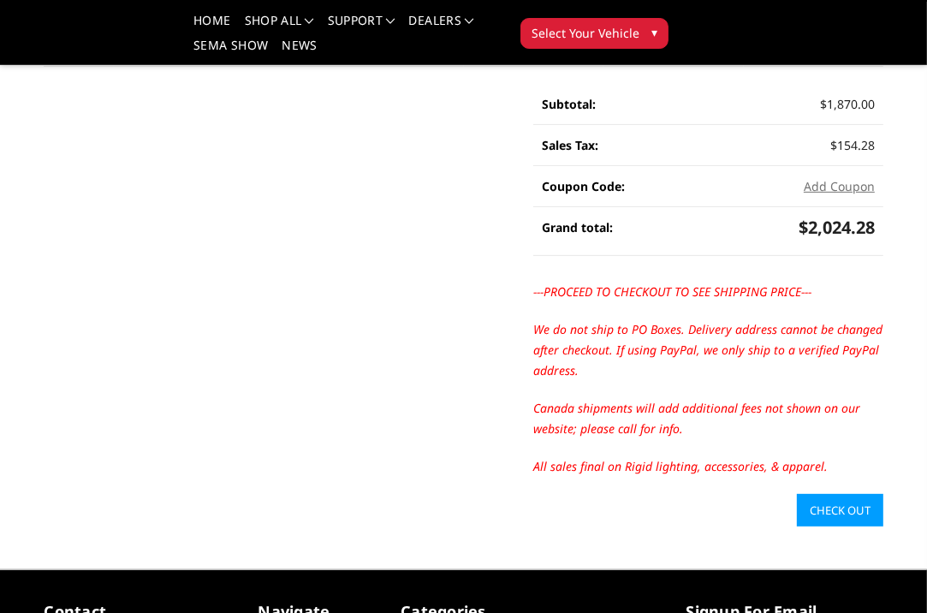
scroll to position [342, 0]
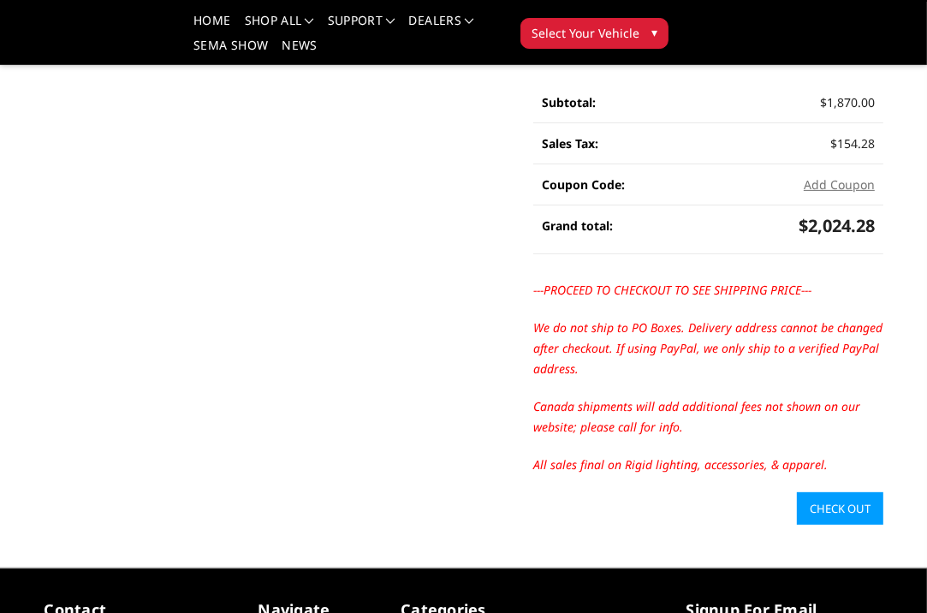
click at [840, 492] on link "Check out" at bounding box center [840, 508] width 86 height 33
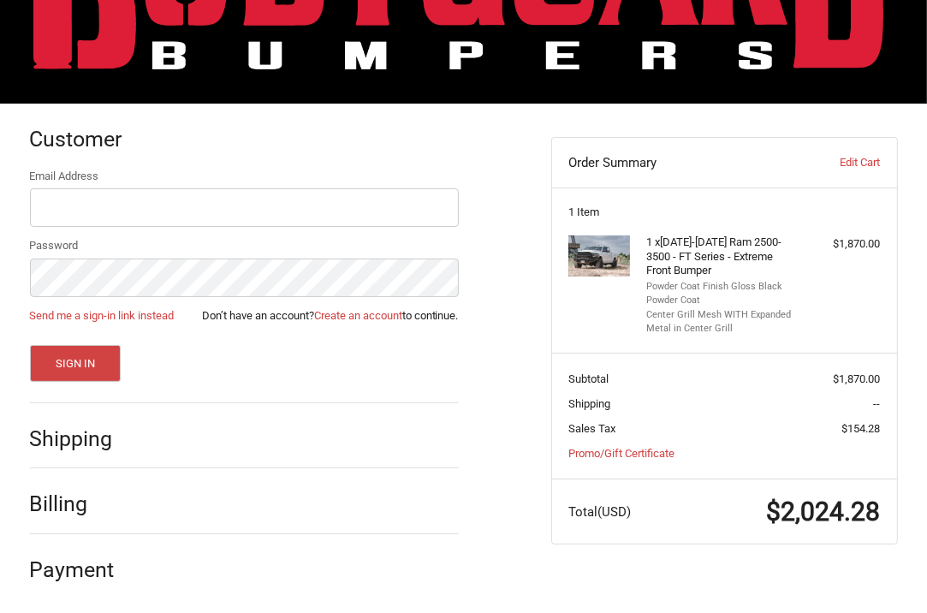
scroll to position [134, 0]
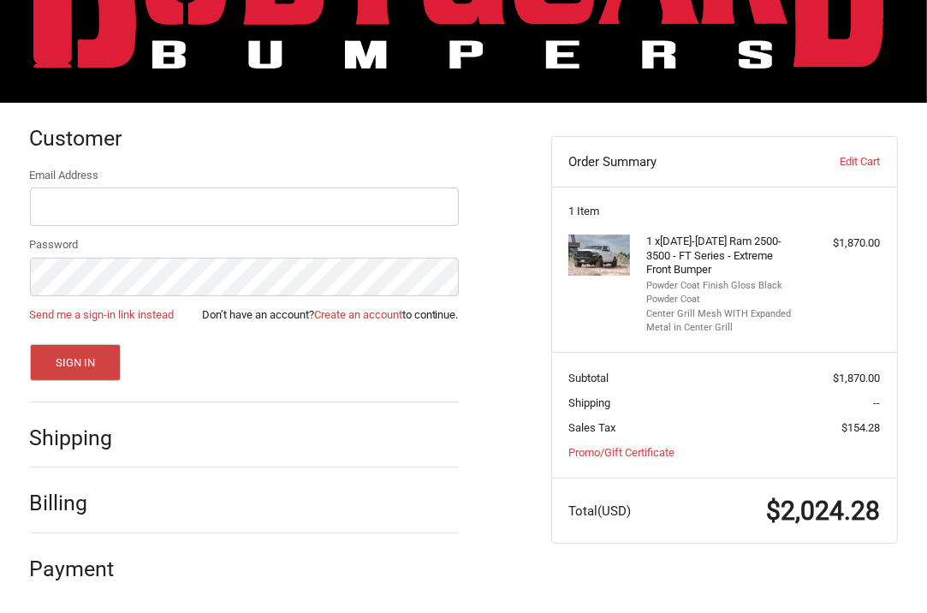
click at [49, 451] on div "Shipping" at bounding box center [80, 438] width 100 height 30
click at [915, 249] on div "Customer Returning Customer Email Address Password Send me a sign-in link inste…" at bounding box center [463, 359] width 927 height 512
click at [905, 247] on aside "Order Summary Edit Cart 1 Item 1 x 2010-2018 Ram 2500-3500 - FT Series - Extrem…" at bounding box center [725, 332] width 372 height 458
click at [293, 410] on div "Shipping" at bounding box center [244, 438] width 429 height 58
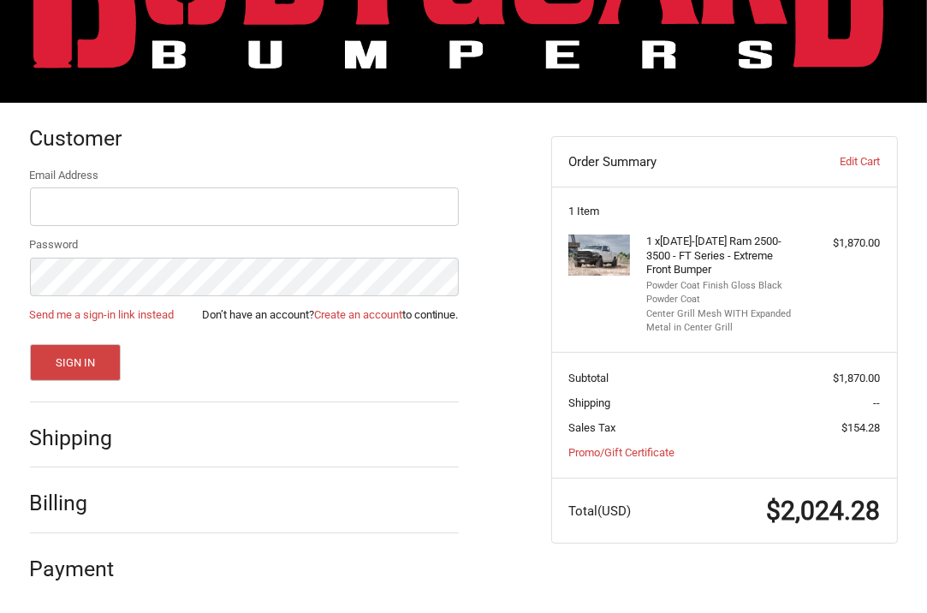
click at [496, 291] on ol "Customer Returning Customer Email Address Password Send me a sign-in link inste…" at bounding box center [278, 350] width 496 height 495
click at [77, 367] on button "Sign In" at bounding box center [76, 362] width 92 height 37
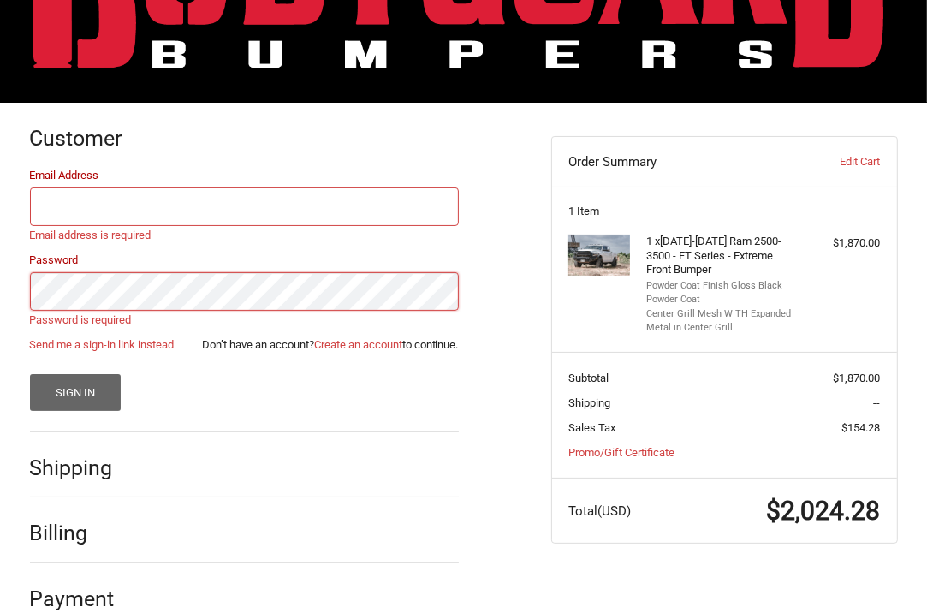
scroll to position [33, 0]
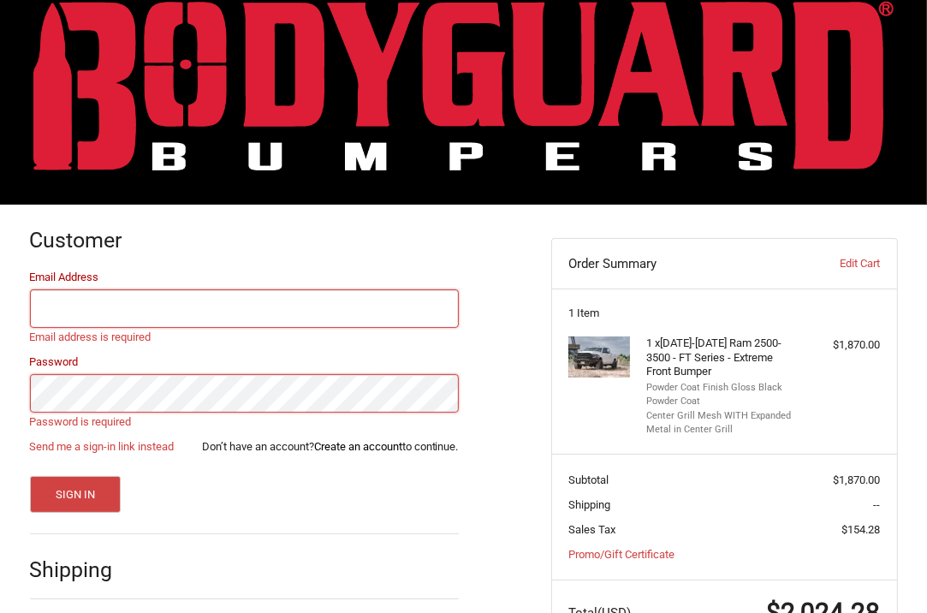
click at [338, 449] on link "Create an account" at bounding box center [358, 446] width 88 height 13
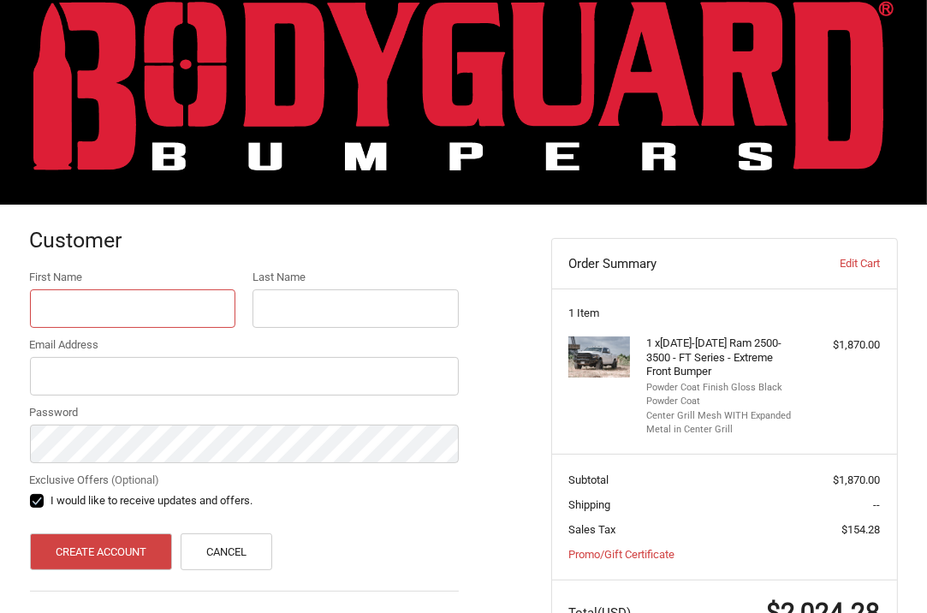
click at [80, 307] on input "First Name" at bounding box center [133, 308] width 206 height 39
type input "jamie"
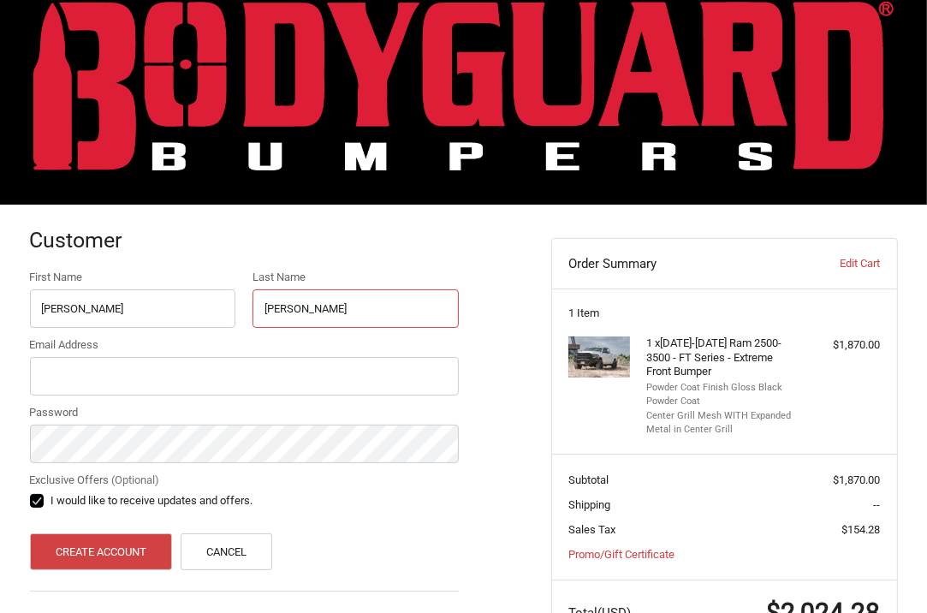
type input "bergfield"
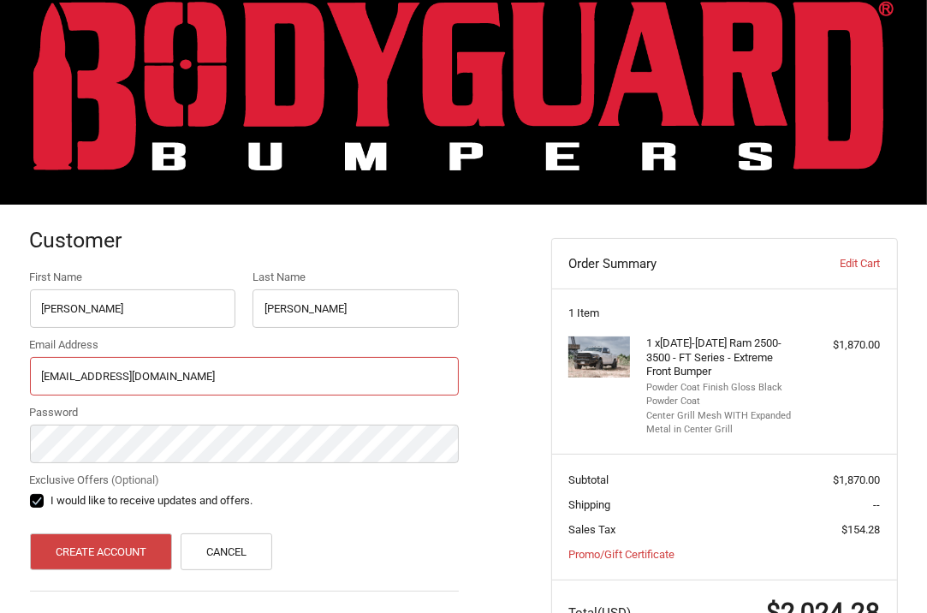
type input "[EMAIL_ADDRESS][DOMAIN_NAME]"
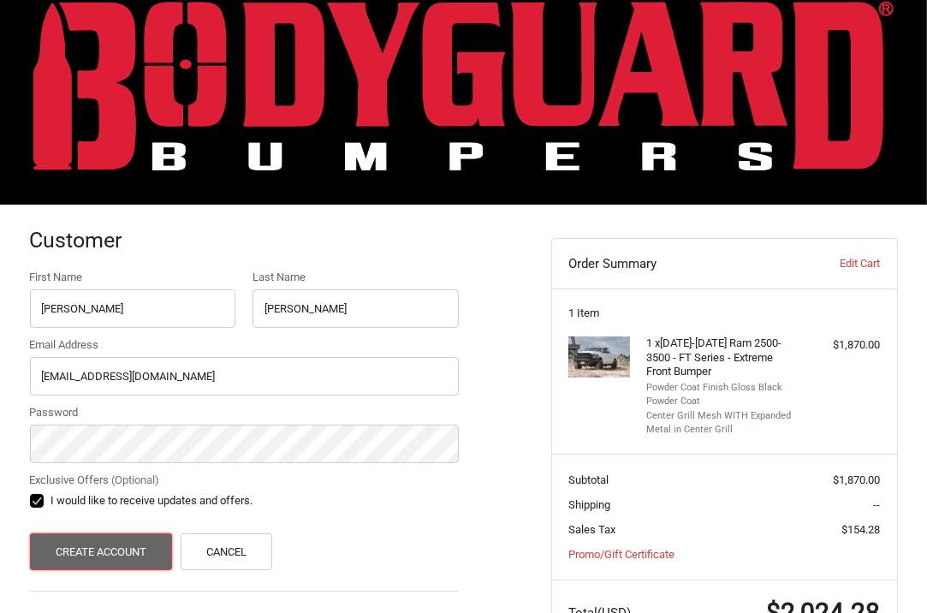
click at [78, 550] on button "Create Account" at bounding box center [101, 551] width 143 height 37
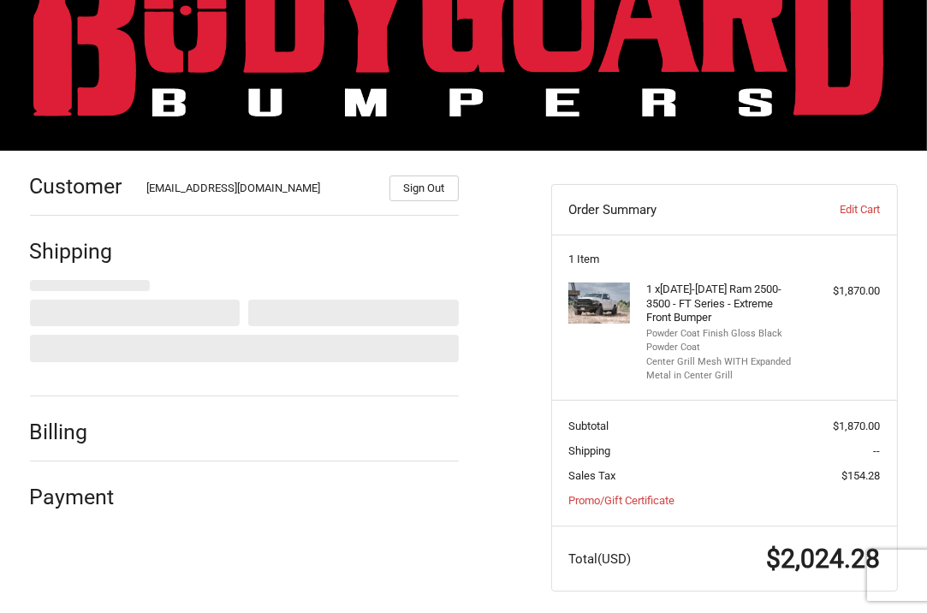
scroll to position [98, 0]
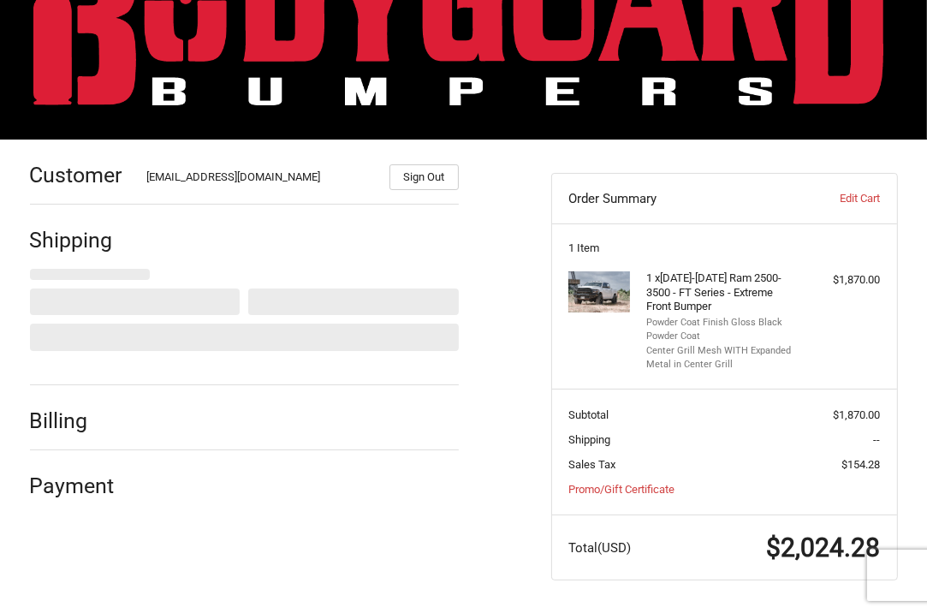
select select "US"
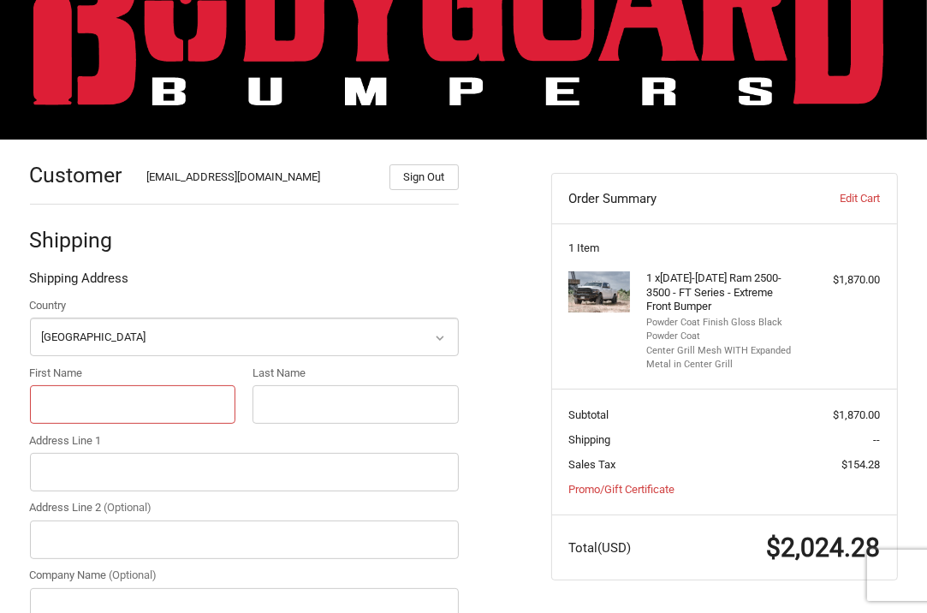
click at [120, 394] on input "First Name" at bounding box center [133, 404] width 206 height 39
type input "[PERSON_NAME]"
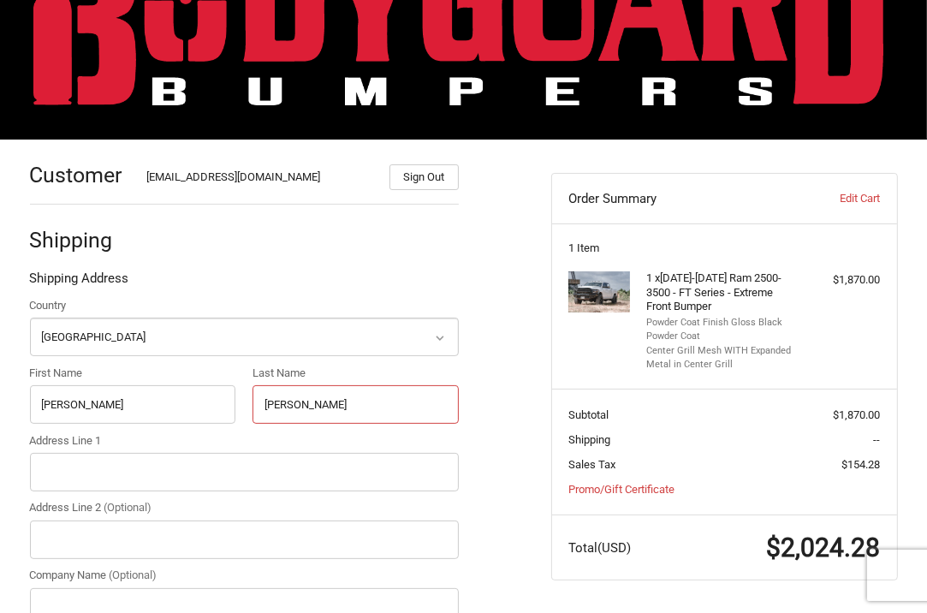
type input "[PERSON_NAME]"
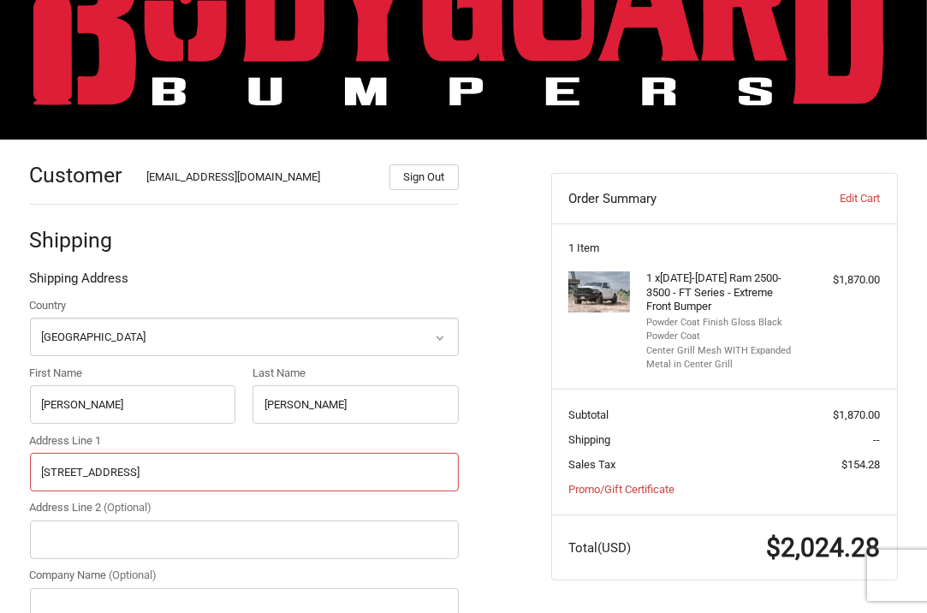
type input "[STREET_ADDRESS]"
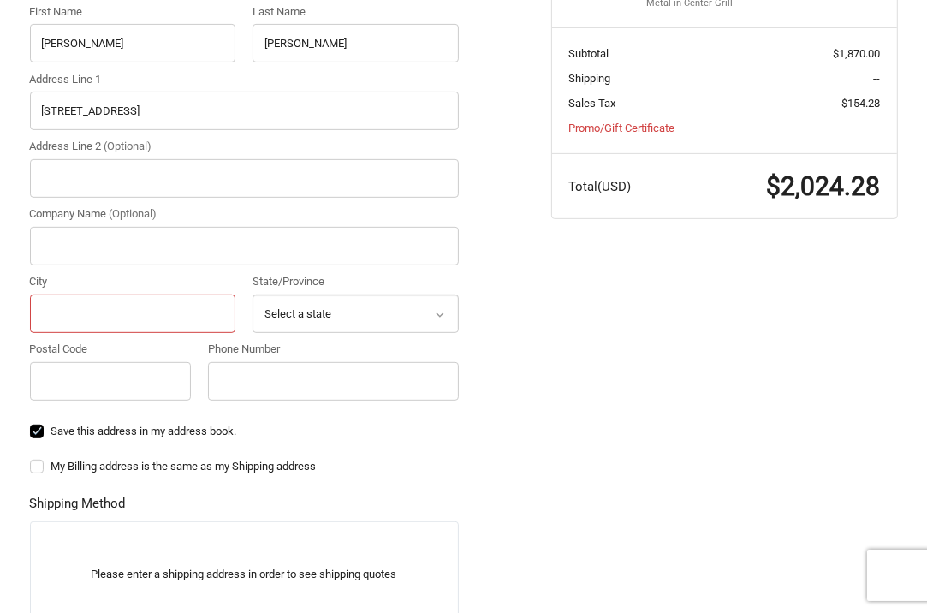
scroll to position [465, 0]
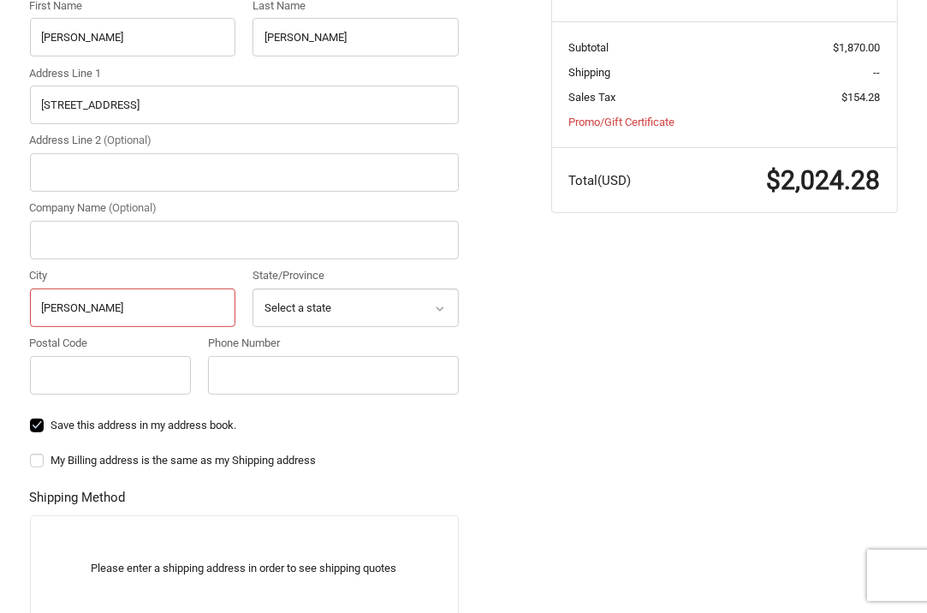
type input "[PERSON_NAME]"
click at [438, 311] on icon at bounding box center [439, 308] width 15 height 15
click at [438, 308] on icon at bounding box center [440, 309] width 8 height 5
click at [443, 304] on icon at bounding box center [439, 308] width 15 height 15
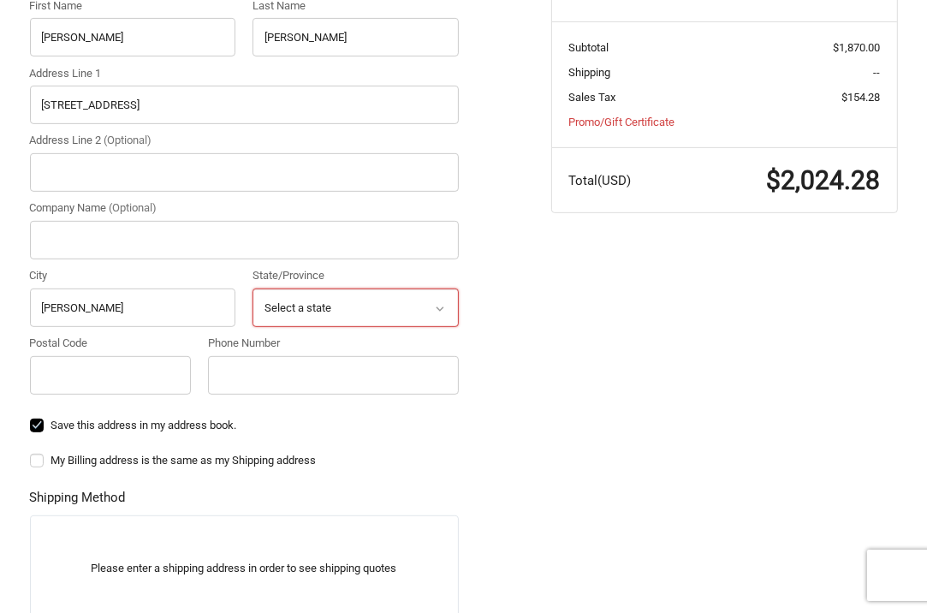
click at [284, 299] on select "Select a state [US_STATE] [US_STATE] [US_STATE] [US_STATE] [US_STATE] Armed For…" at bounding box center [356, 308] width 206 height 39
click at [307, 308] on select "Select a state [US_STATE] [US_STATE] [US_STATE] [US_STATE] [US_STATE] Armed For…" at bounding box center [356, 308] width 206 height 39
select select "MO"
click at [253, 289] on select "Select a state [US_STATE] [US_STATE] [US_STATE] [US_STATE] [US_STATE] Armed For…" at bounding box center [356, 308] width 206 height 39
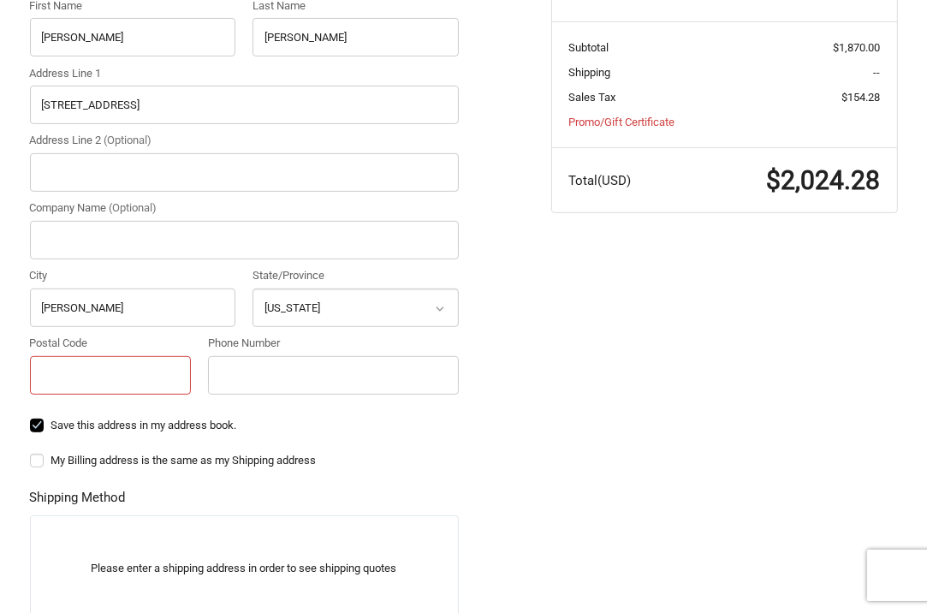
click at [70, 366] on input "Postal Code" at bounding box center [111, 375] width 162 height 39
type input "63431"
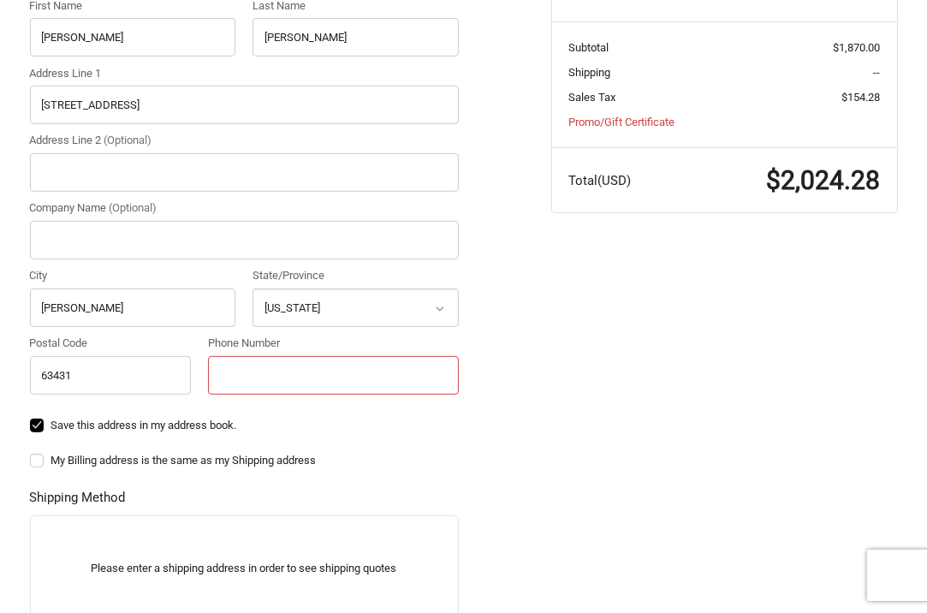
click at [217, 380] on input "Phone Number" at bounding box center [333, 375] width 251 height 39
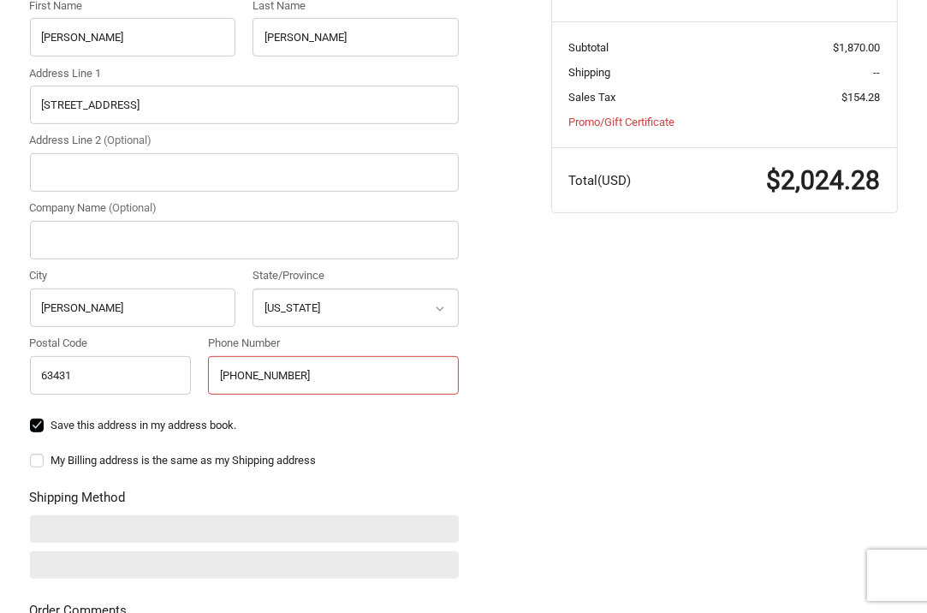
type input "660 346 9143"
click at [35, 458] on label "My Billing address is the same as my Shipping address" at bounding box center [244, 461] width 429 height 14
click at [31, 453] on input "My Billing address is the same as my Shipping address" at bounding box center [30, 452] width 1 height 1
checkbox input "true"
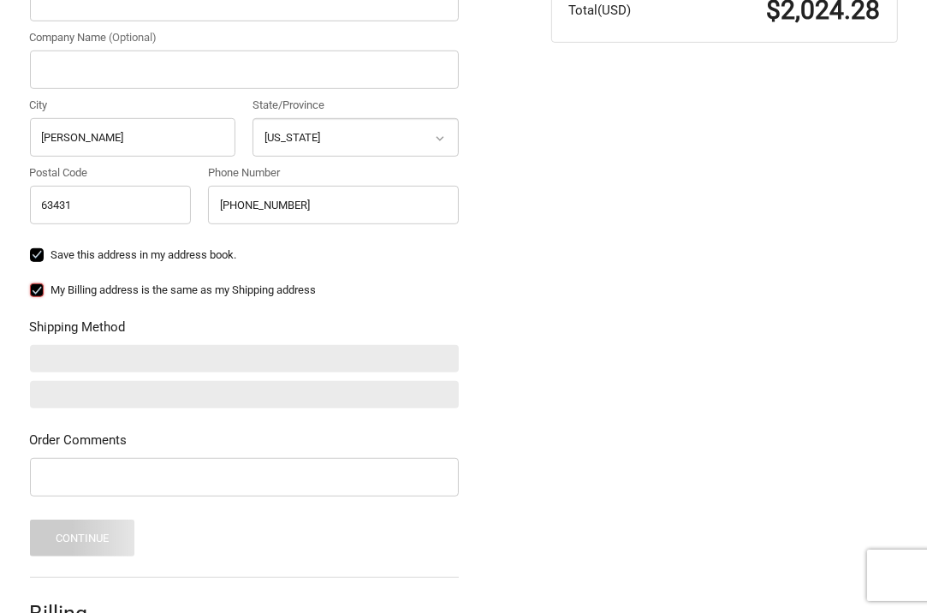
scroll to position [637, 0]
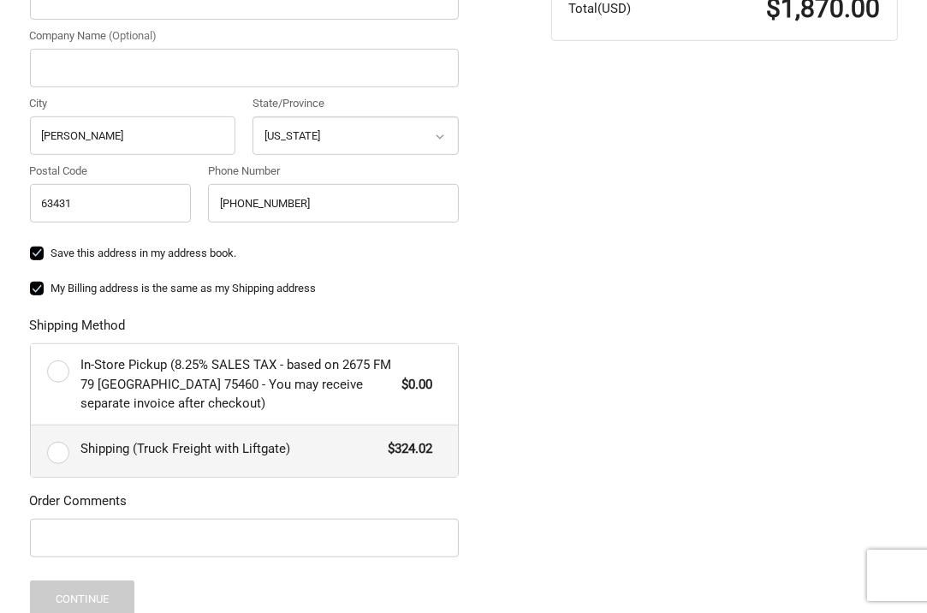
click at [57, 455] on label "Shipping (Truck Freight with Liftgate) $324.02" at bounding box center [244, 451] width 427 height 51
click at [32, 426] on input "Shipping (Truck Freight with Liftgate) $324.02" at bounding box center [31, 426] width 1 height 1
radio input "true"
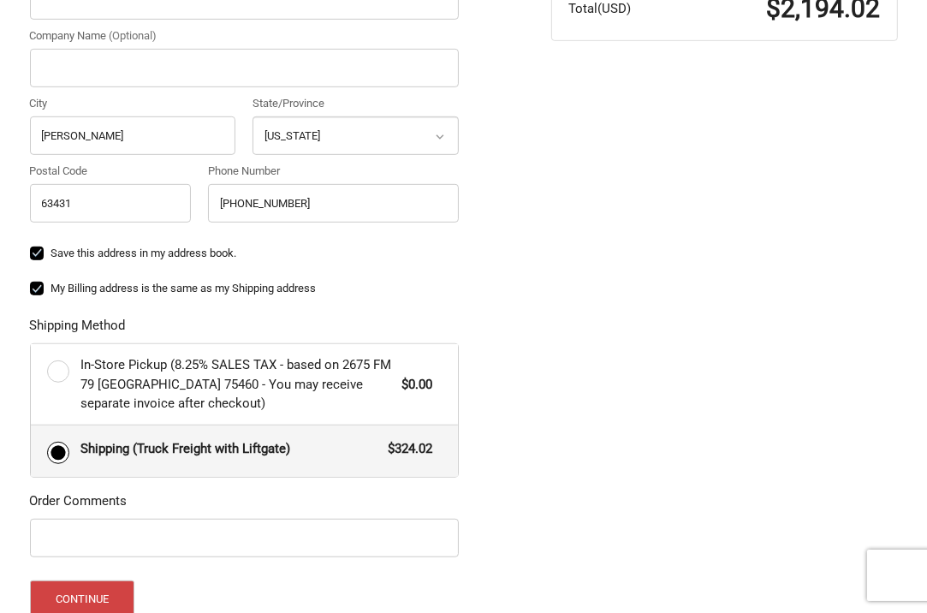
click at [31, 344] on input "In-Store Pickup (8.25% SALES TAX - based on 2675 FM 79 Paris TX 75460 - You may…" at bounding box center [31, 344] width 1 height 1
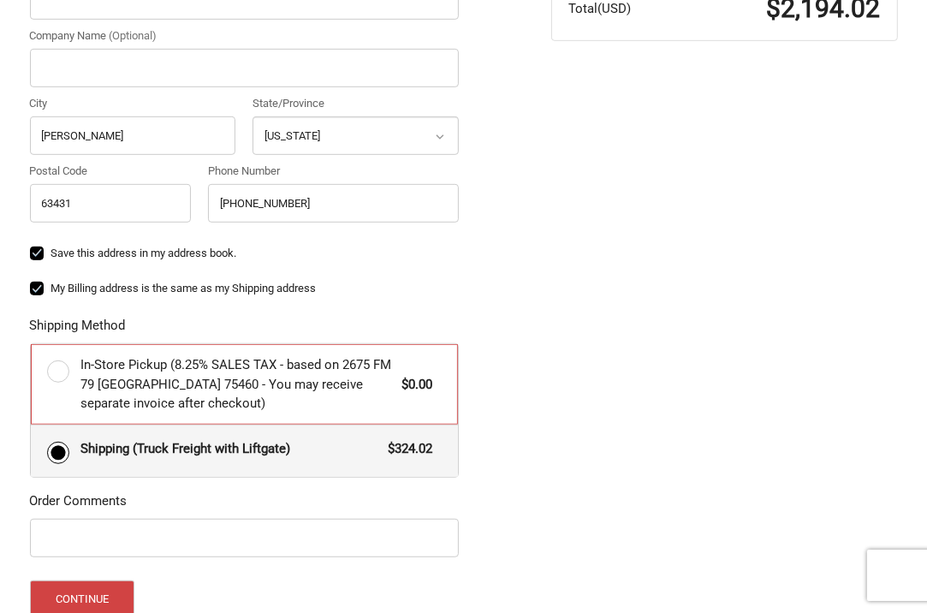
radio input "true"
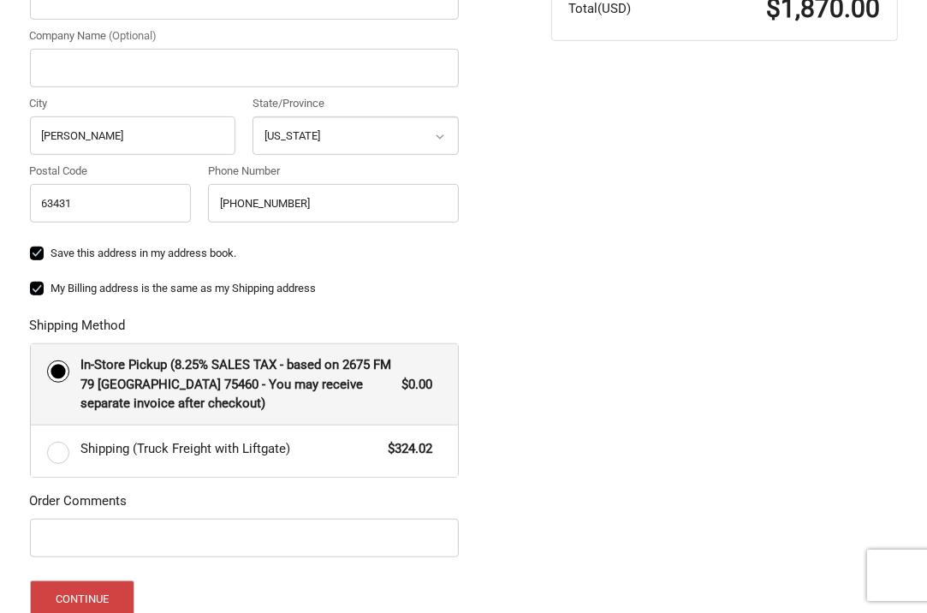
click at [31, 426] on input "Shipping (Truck Freight with Liftgate) $324.02" at bounding box center [31, 426] width 1 height 1
radio input "true"
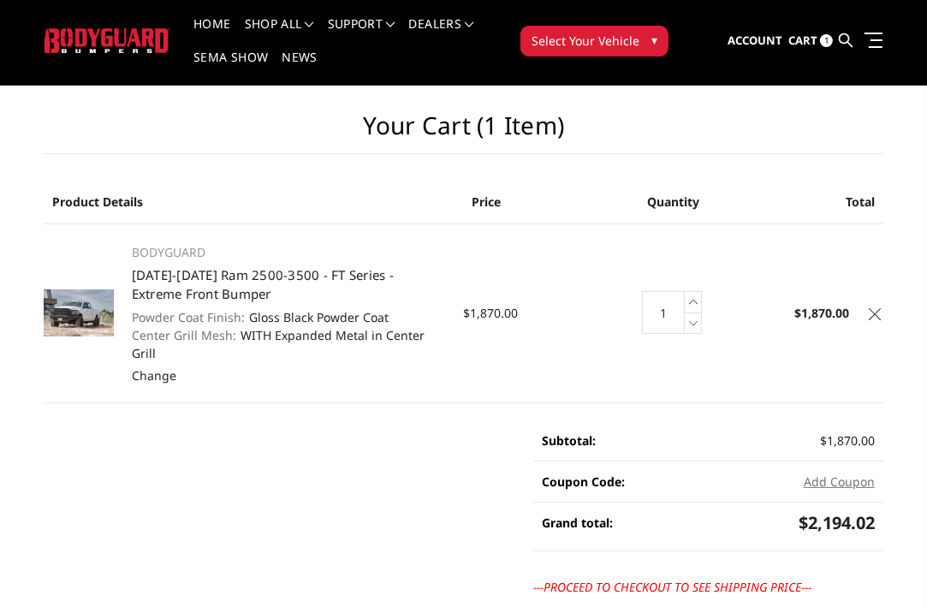
scroll to position [34, 0]
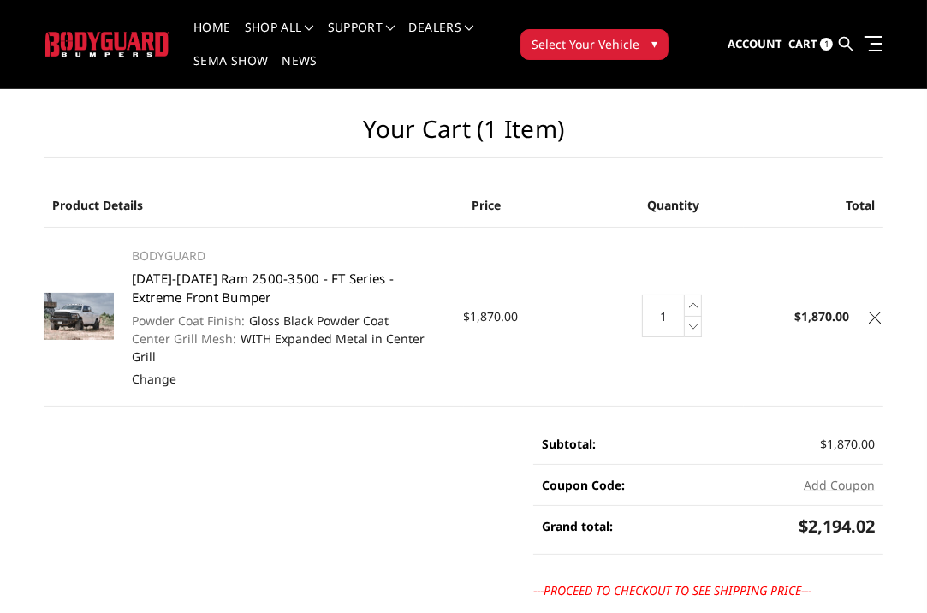
click at [173, 293] on link "[DATE]-[DATE] Ram 2500-3500 - FT Series - Extreme Front Bumper" at bounding box center [263, 288] width 262 height 37
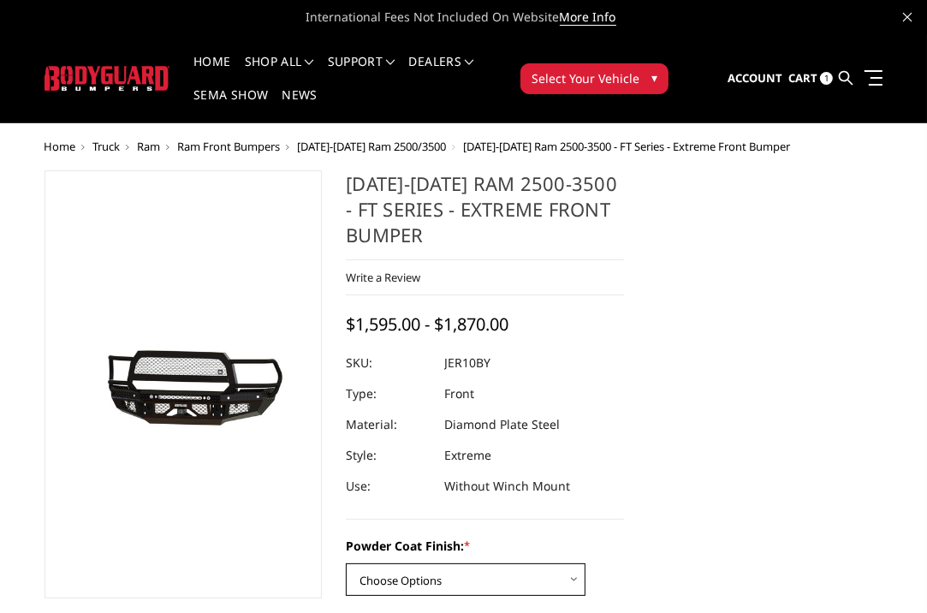
click at [576, 580] on select "Choose Options Bare Metal Gloss Black Powder Coat Textured Black Powder Coat" at bounding box center [466, 579] width 240 height 33
click at [346, 563] on select "Choose Options Bare Metal Gloss Black Powder Coat Textured Black Powder Coat" at bounding box center [466, 579] width 240 height 33
select select "3229"
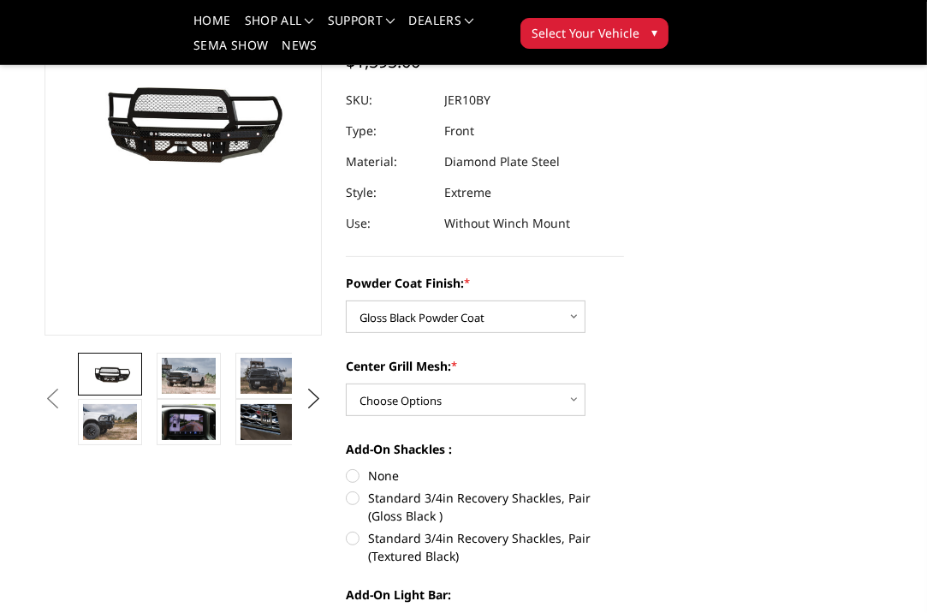
scroll to position [240, 0]
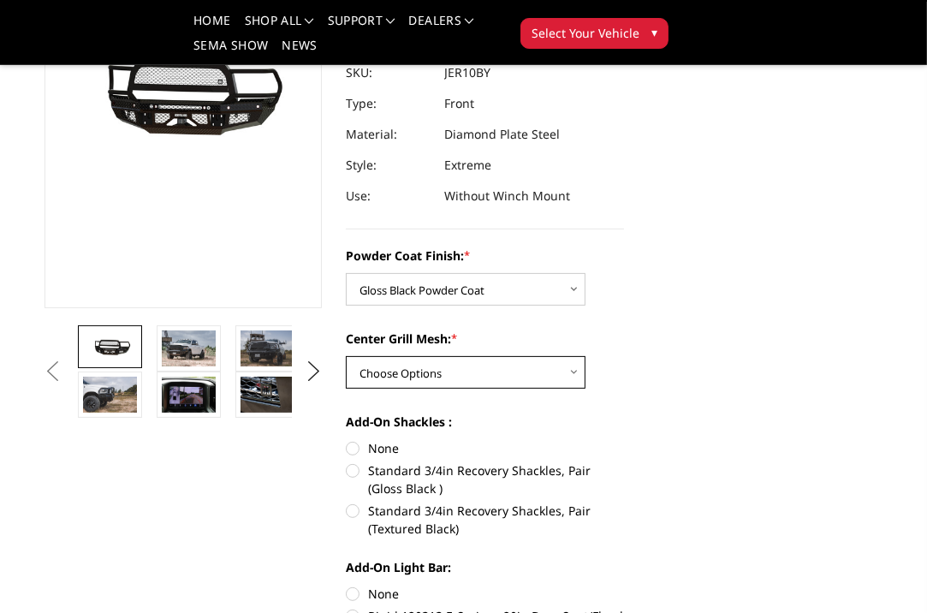
click at [574, 374] on select "Choose Options WITH Expanded Metal in Center Grill WITHOUT Expanded Metal in Ce…" at bounding box center [466, 372] width 240 height 33
select select "3231"
click at [346, 356] on select "Choose Options WITH Expanded Metal in Center Grill WITHOUT Expanded Metal in Ce…" at bounding box center [466, 372] width 240 height 33
click at [350, 449] on label "None" at bounding box center [485, 448] width 278 height 18
click at [347, 440] on input "None" at bounding box center [346, 439] width 1 height 1
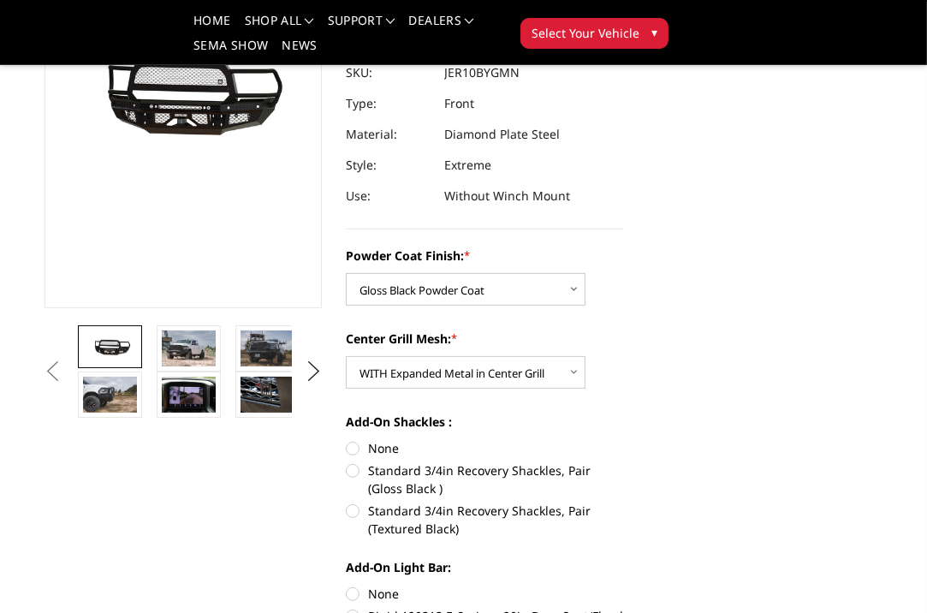
radio input "true"
click at [624, 439] on input "Standard 3/4in Recovery Shackles, Pair (Gloss Black )" at bounding box center [624, 439] width 1 height 1
radio input "true"
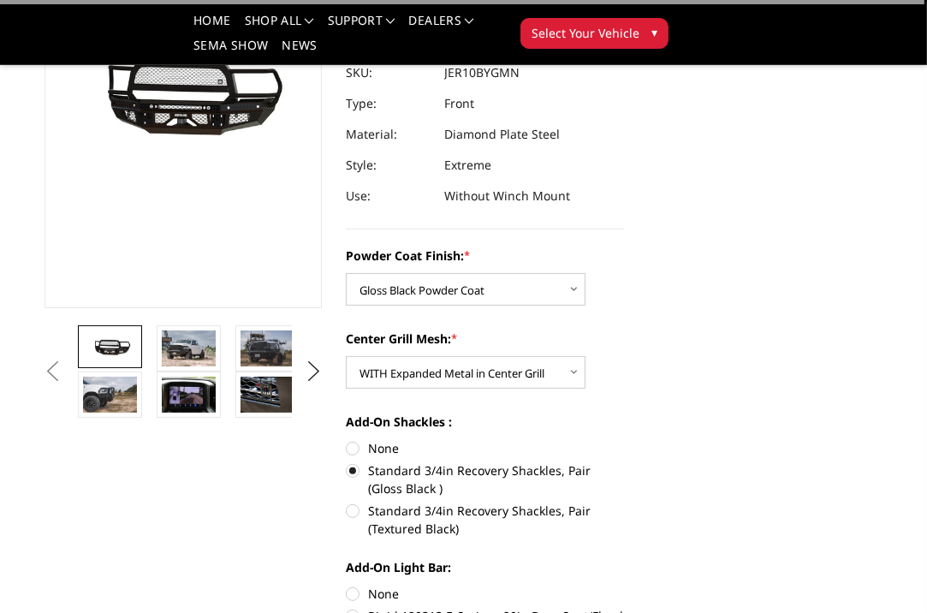
click at [346, 439] on input "None" at bounding box center [346, 439] width 1 height 1
radio input "true"
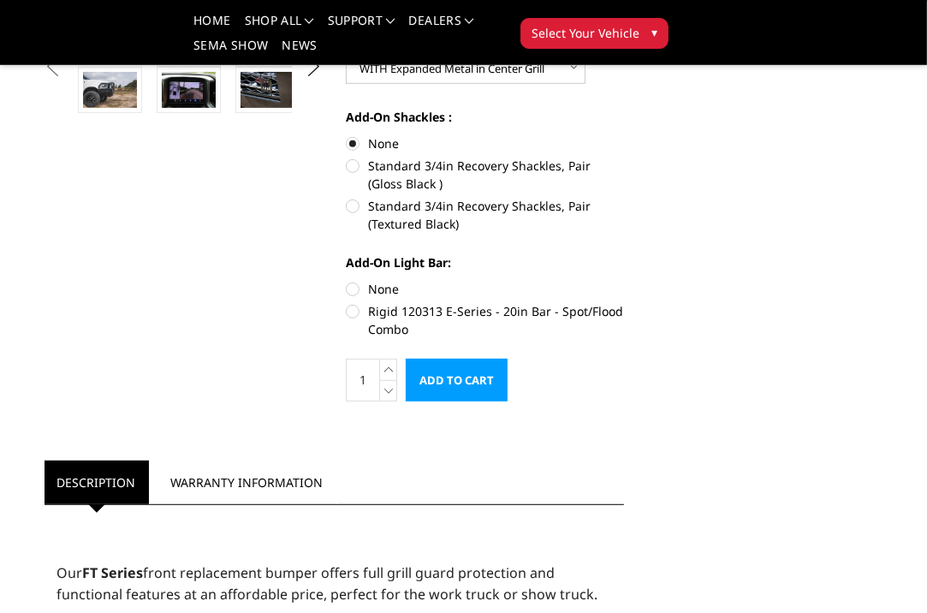
scroll to position [548, 0]
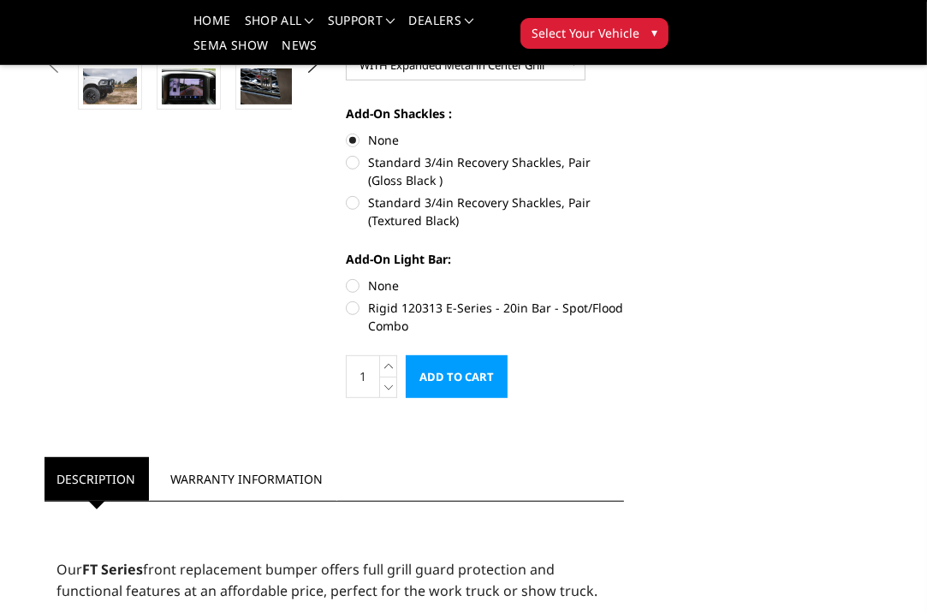
click at [353, 283] on label "None" at bounding box center [485, 286] width 278 height 18
click at [347, 277] on input "None" at bounding box center [346, 277] width 1 height 1
radio input "true"
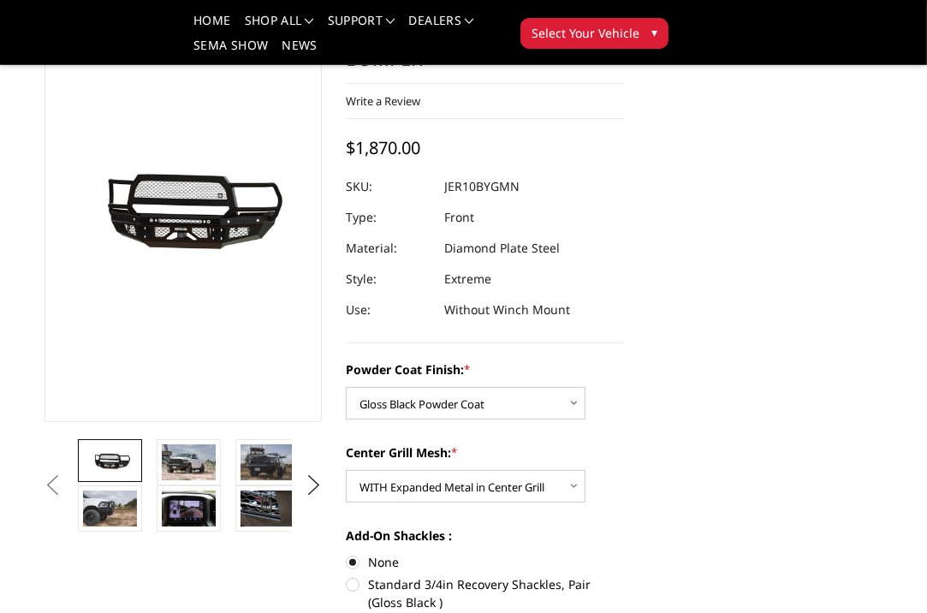
scroll to position [103, 0]
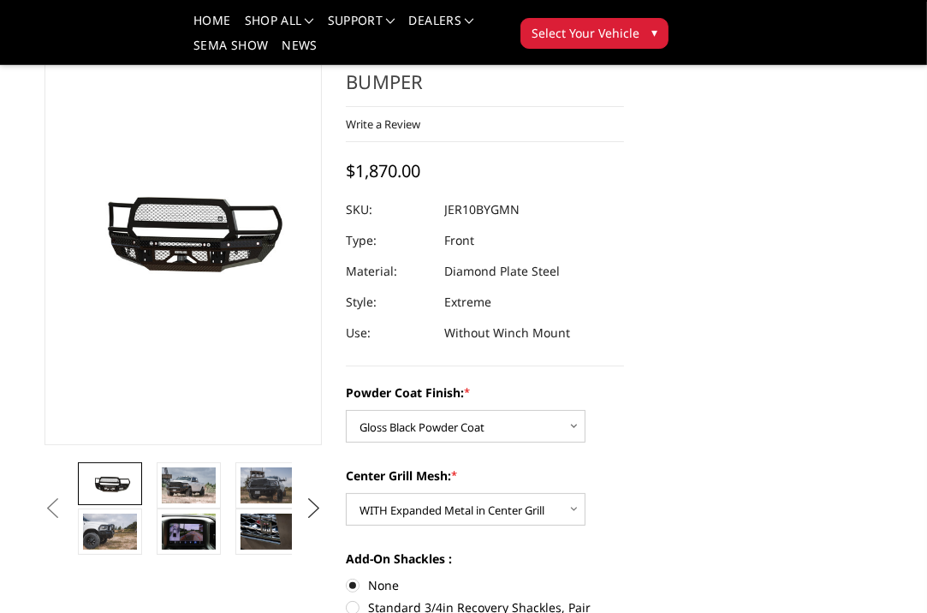
click at [306, 515] on button "Next" at bounding box center [314, 509] width 26 height 26
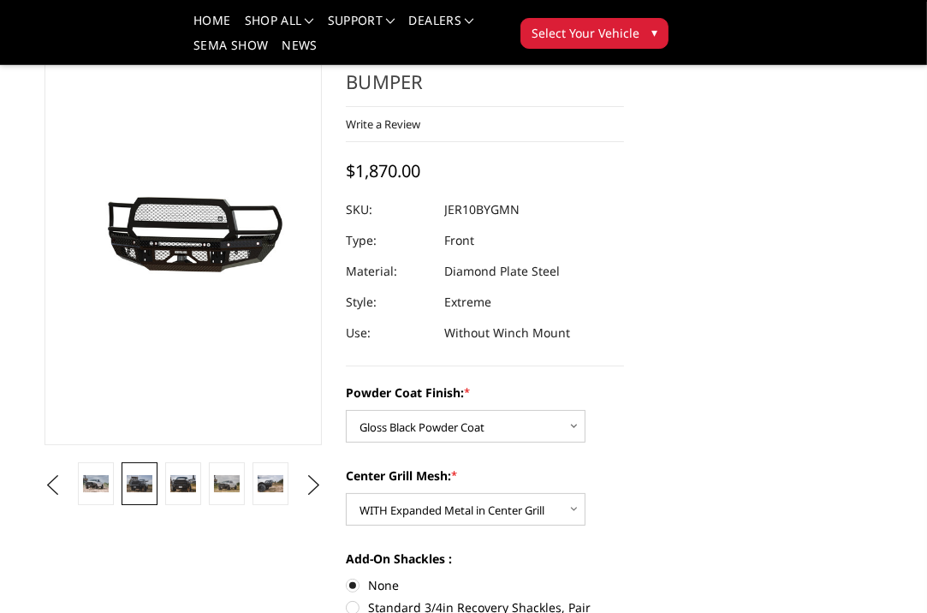
click at [135, 479] on img at bounding box center [139, 483] width 25 height 16
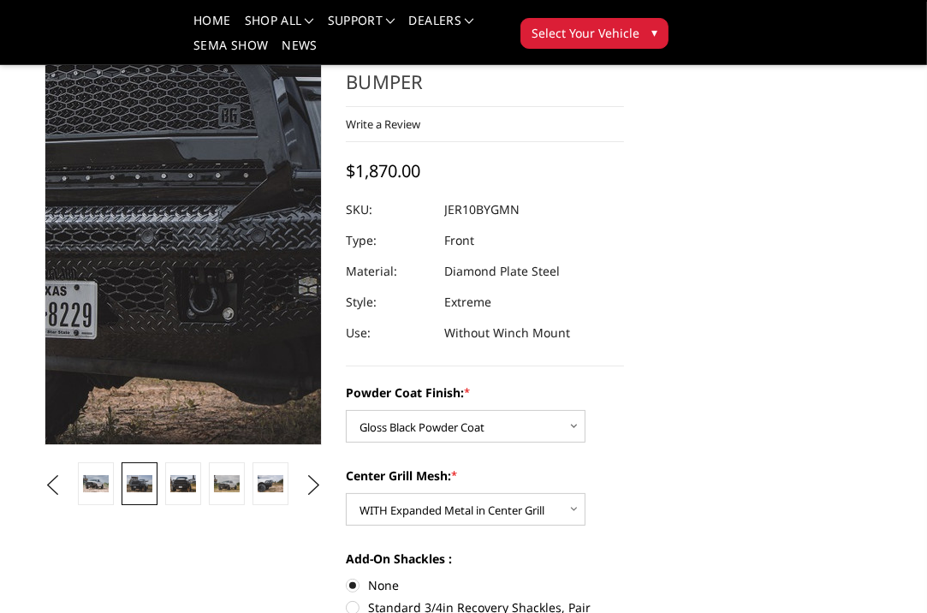
click at [159, 325] on img at bounding box center [254, 166] width 1096 height 730
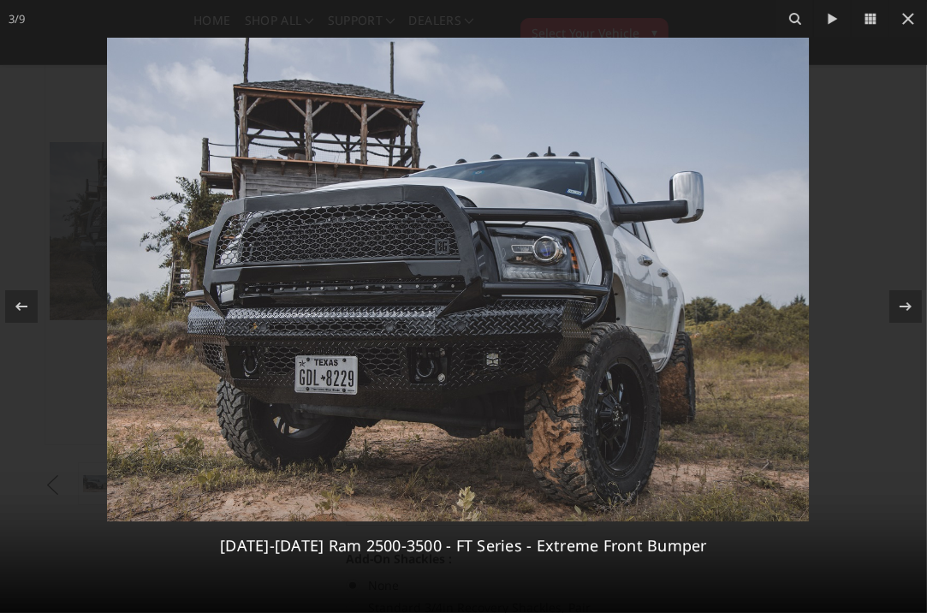
click at [159, 325] on img at bounding box center [463, 275] width 712 height 475
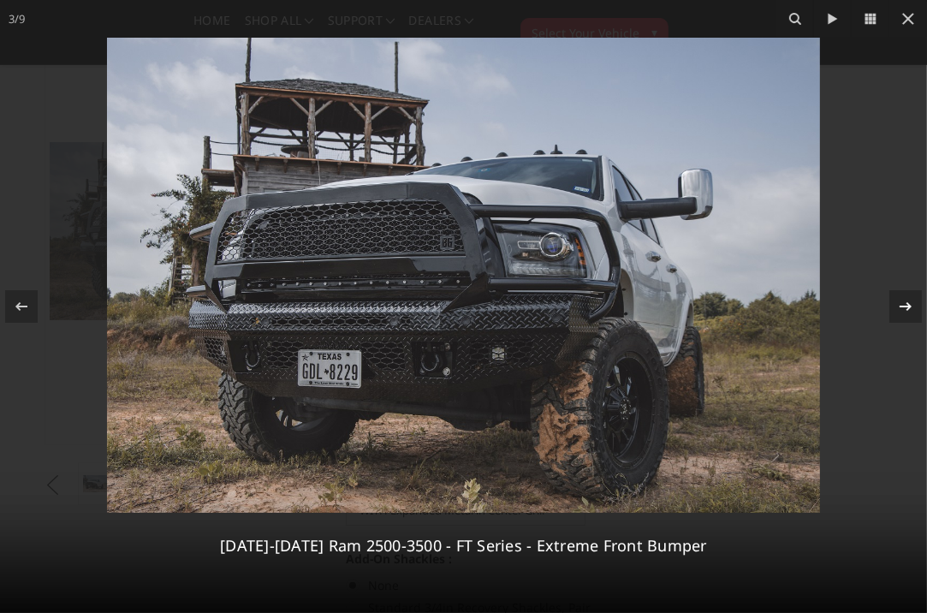
click at [902, 305] on icon at bounding box center [906, 306] width 21 height 21
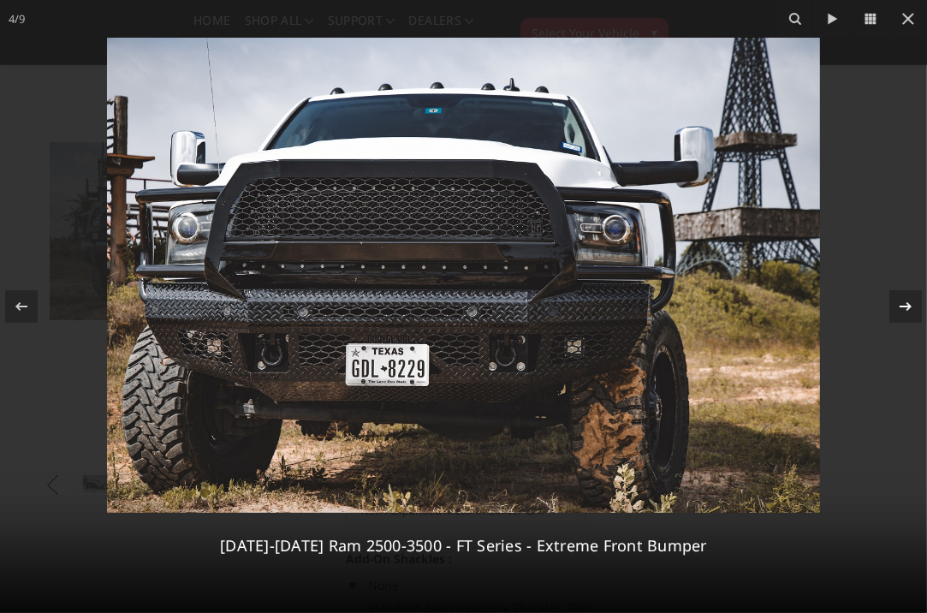
click at [902, 305] on icon at bounding box center [906, 306] width 21 height 21
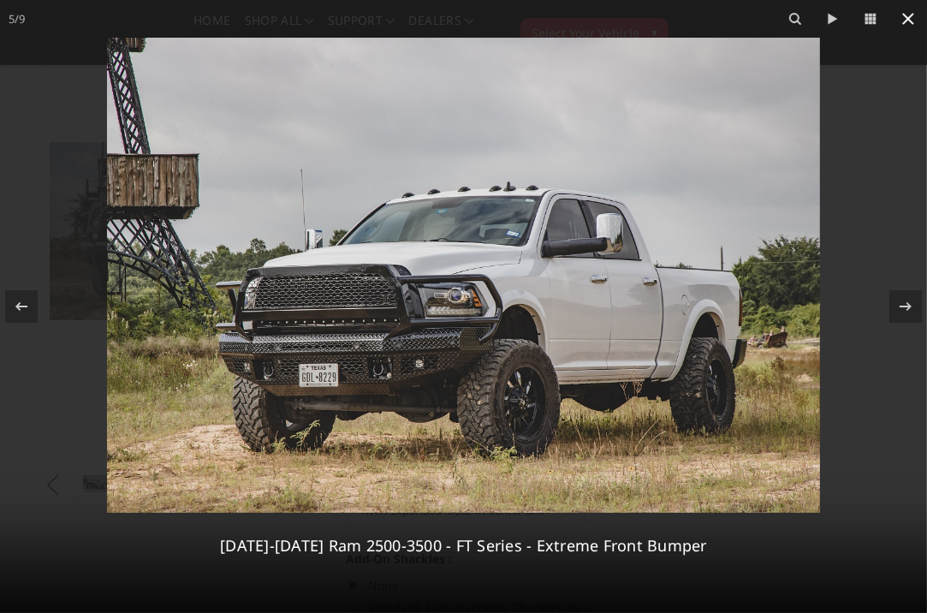
click at [909, 18] on icon at bounding box center [908, 19] width 12 height 12
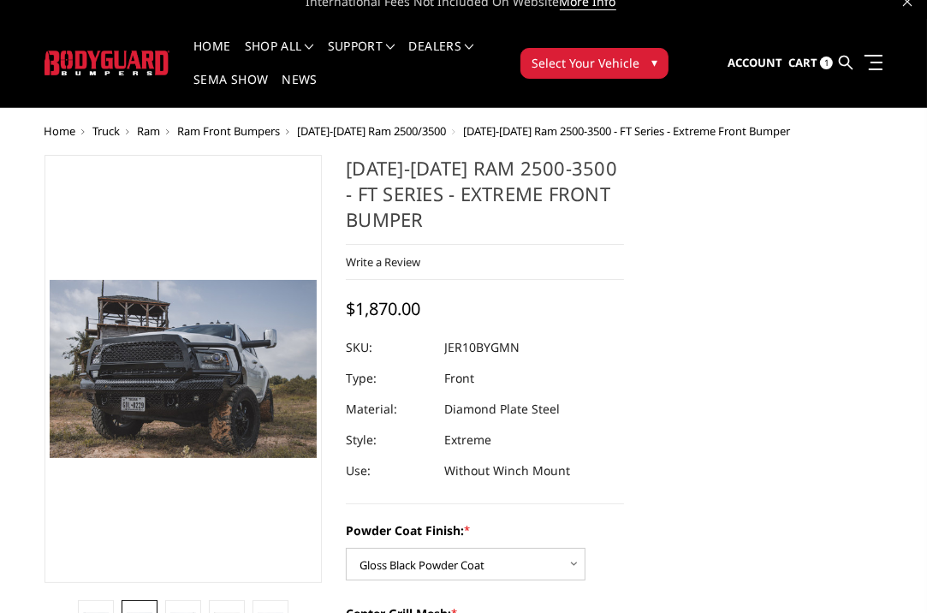
scroll to position [0, 0]
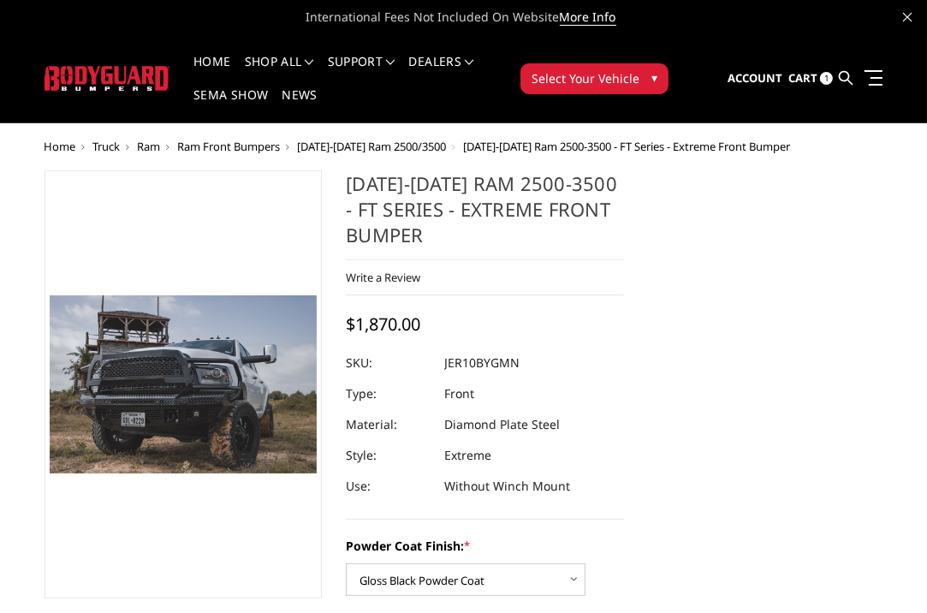
click at [798, 80] on span "Cart" at bounding box center [803, 77] width 29 height 15
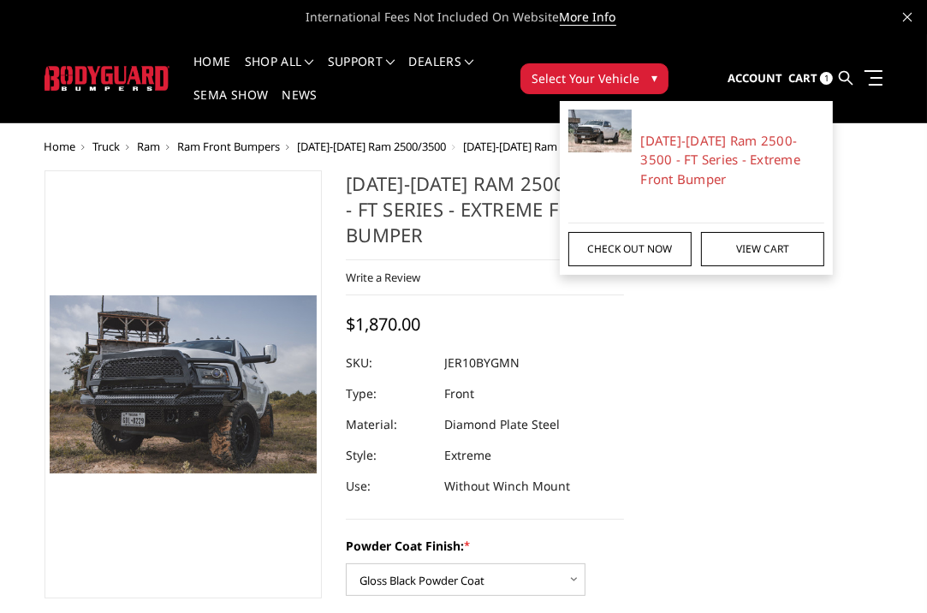
click at [631, 245] on link "Check out now" at bounding box center [629, 249] width 123 height 34
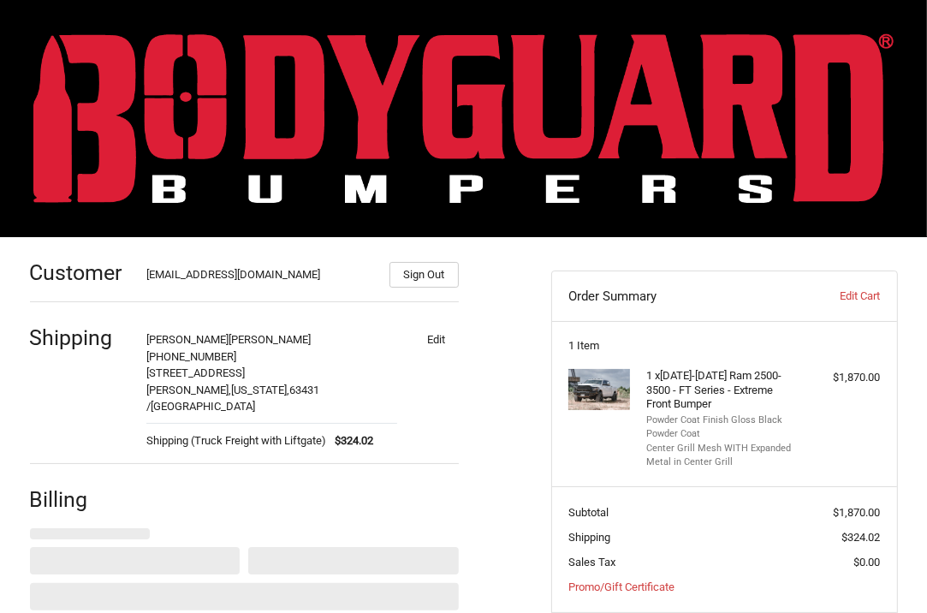
select select "US"
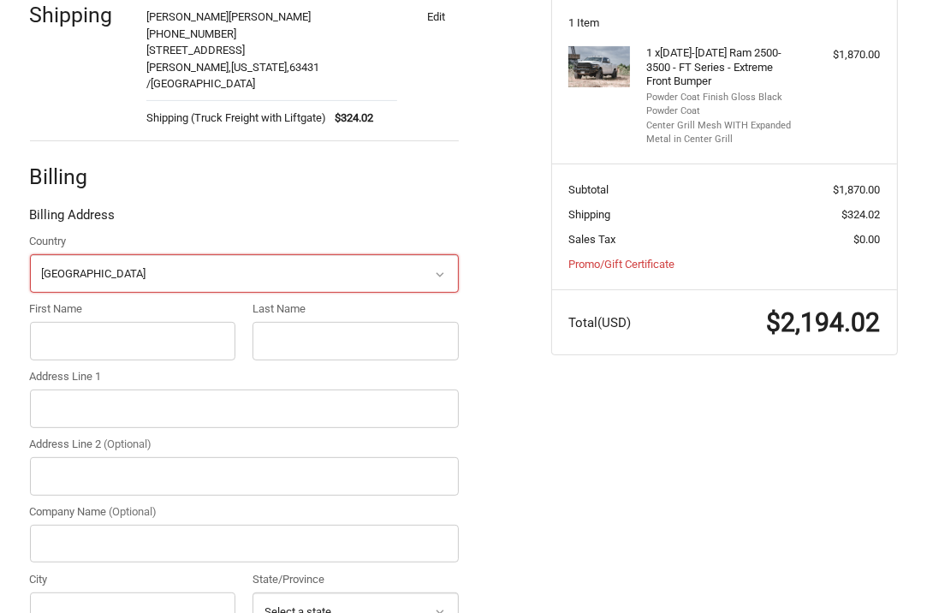
scroll to position [324, 0]
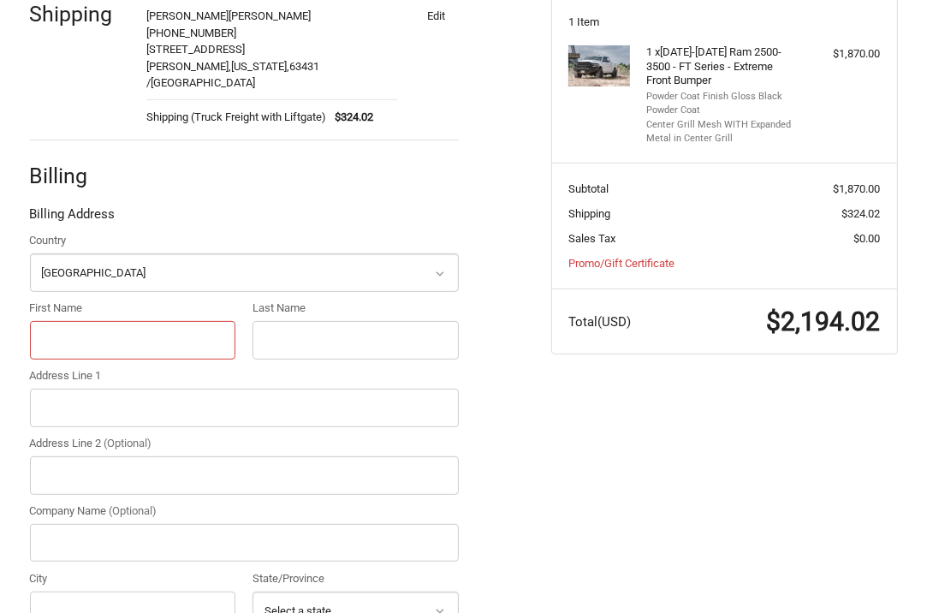
click at [119, 321] on input "First Name" at bounding box center [133, 340] width 206 height 39
type input "[PERSON_NAME]"
click at [307, 327] on input "Last Name" at bounding box center [356, 340] width 206 height 39
type input "[PERSON_NAME]"
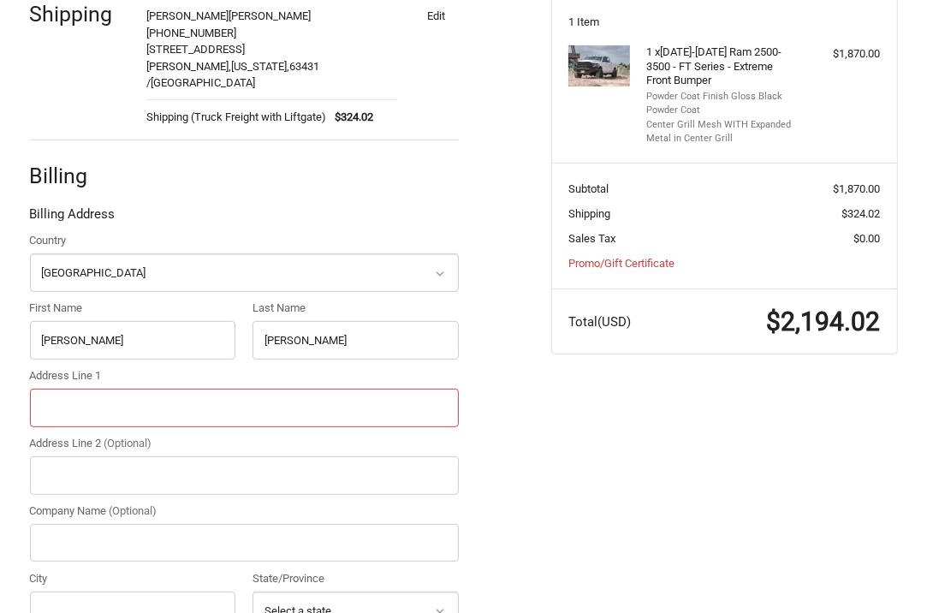
click at [128, 389] on input "Address Line 1" at bounding box center [244, 408] width 429 height 39
type input "[STREET_ADDRESS]"
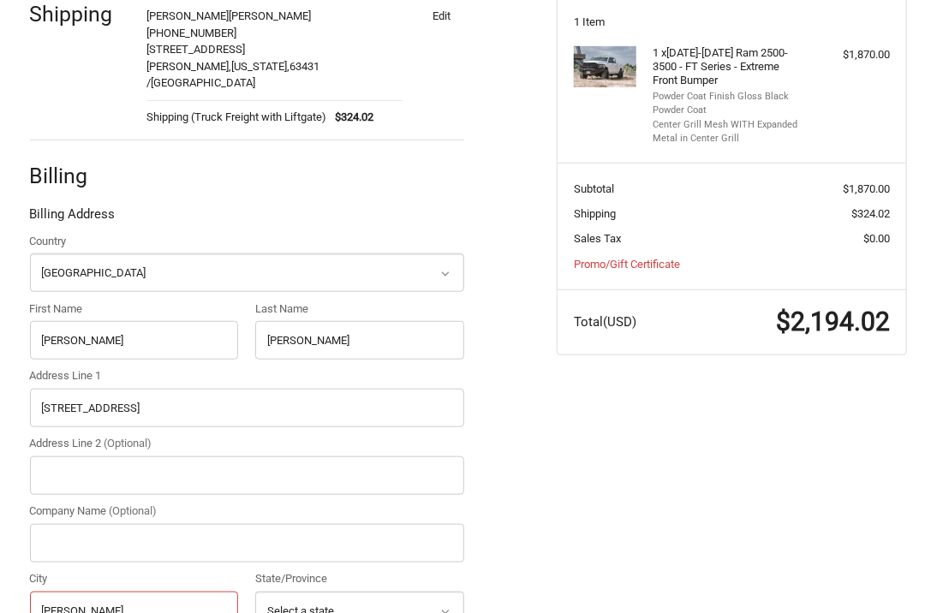
type input "[PERSON_NAME]"
click at [445, 604] on icon at bounding box center [444, 611] width 15 height 15
click at [279, 592] on select "Select a state [US_STATE] [US_STATE] [US_STATE] [US_STATE] [US_STATE] Armed For…" at bounding box center [359, 611] width 209 height 39
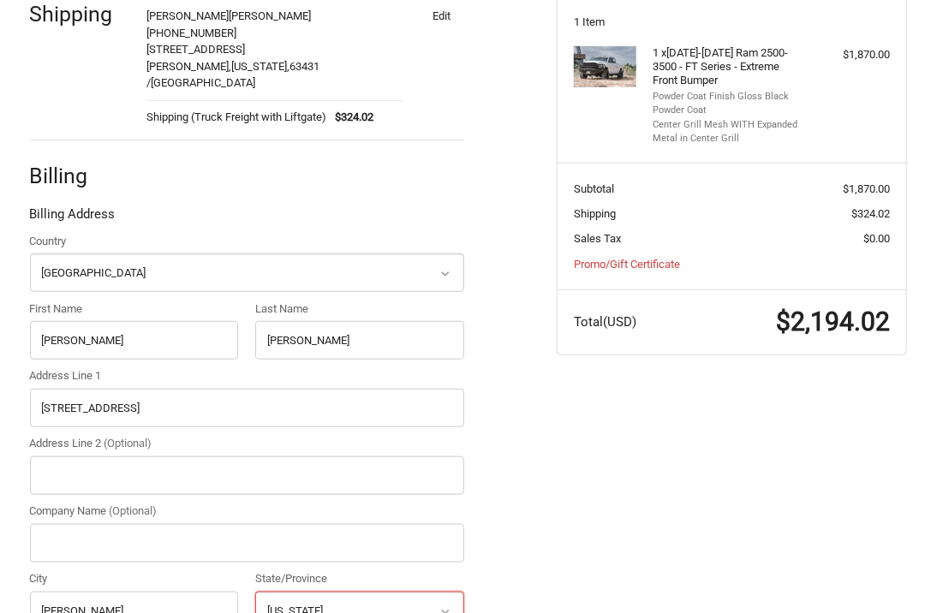
select select "MO"
click at [255, 592] on select "Select a state [US_STATE] [US_STATE] [US_STATE] [US_STATE] [US_STATE] Armed For…" at bounding box center [359, 611] width 209 height 39
click at [670, 458] on div "Customer [EMAIL_ADDRESS][DOMAIN_NAME] Sign Out Shipping [PERSON_NAME] [CREDIT_C…" at bounding box center [468, 408] width 937 height 989
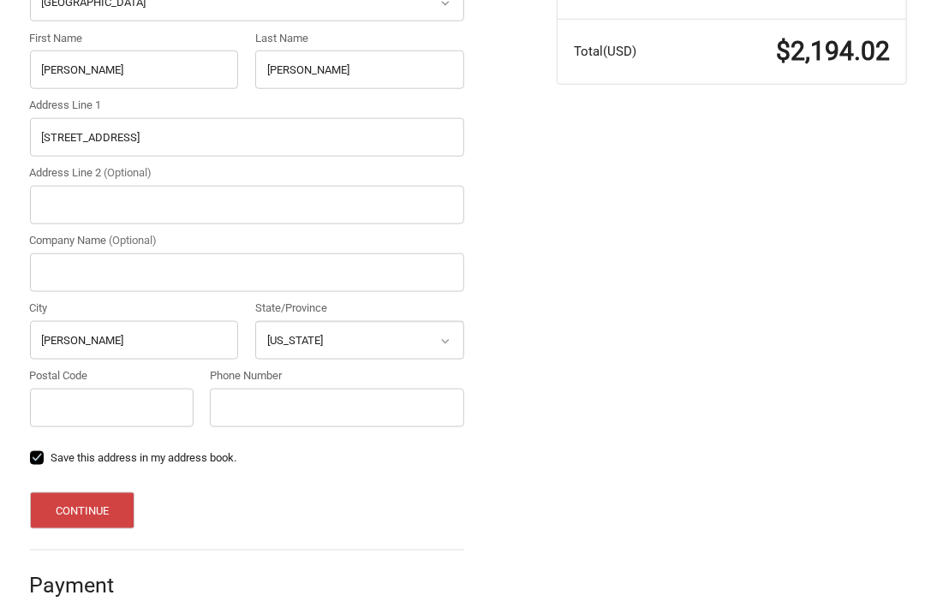
scroll to position [596, 0]
click at [61, 389] on input "Postal Code" at bounding box center [112, 408] width 164 height 39
type input "63431"
click at [277, 389] on input "Phone Number" at bounding box center [337, 408] width 254 height 39
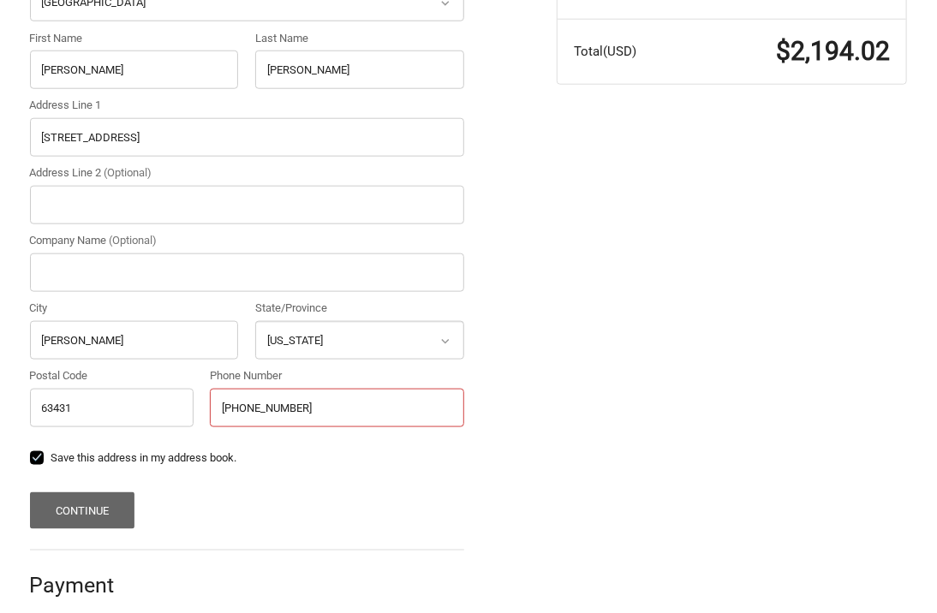
type input "[PHONE_NUMBER]"
click at [82, 492] on button "Continue" at bounding box center [82, 510] width 105 height 37
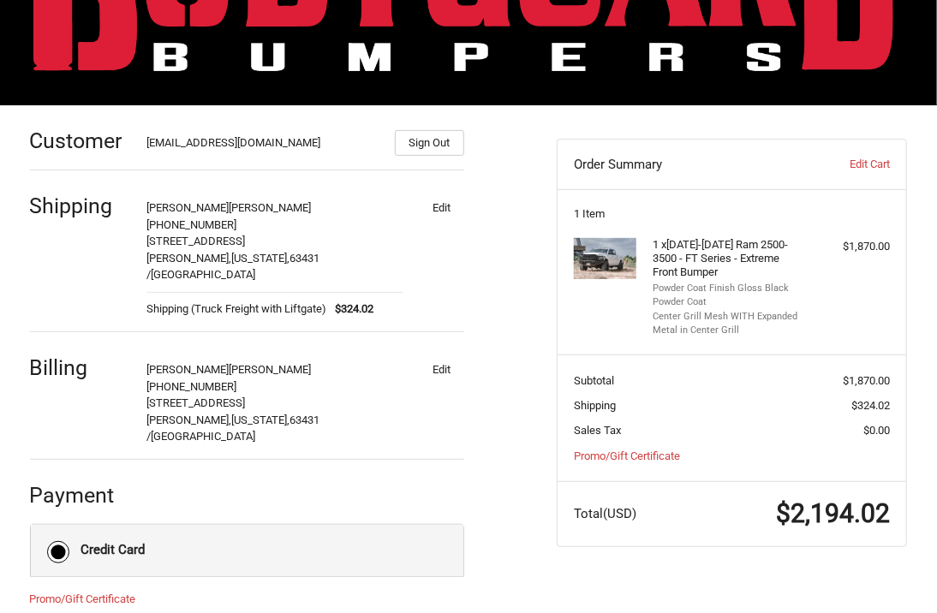
scroll to position [260, 0]
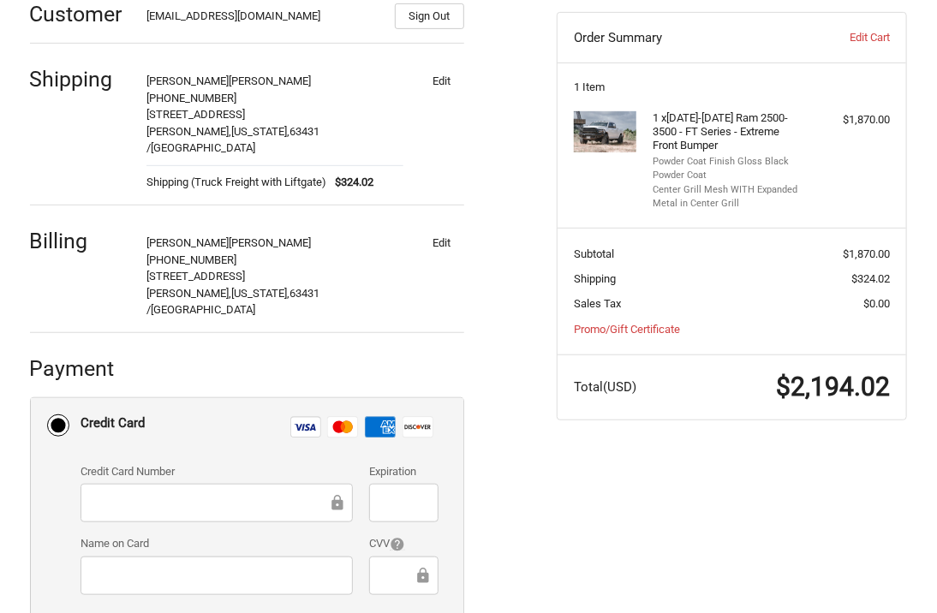
click at [645, 436] on div "Customer [EMAIL_ADDRESS][DOMAIN_NAME] Sign Out Shipping [PERSON_NAME] [CREDIT_C…" at bounding box center [468, 397] width 937 height 836
click at [585, 496] on div "Customer [EMAIL_ADDRESS][DOMAIN_NAME] Sign Out Shipping [PERSON_NAME] [CREDIT_C…" at bounding box center [468, 397] width 937 height 836
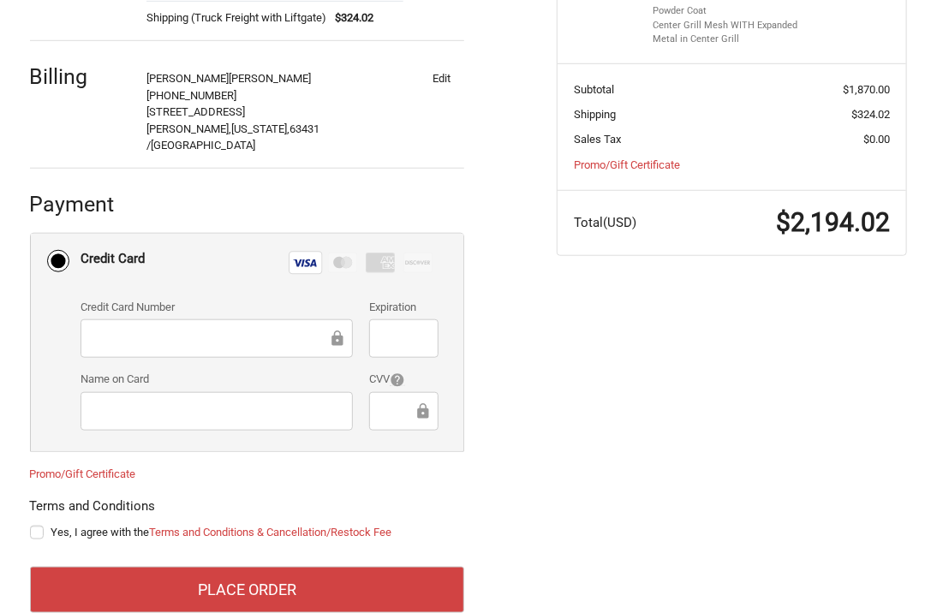
scroll to position [426, 0]
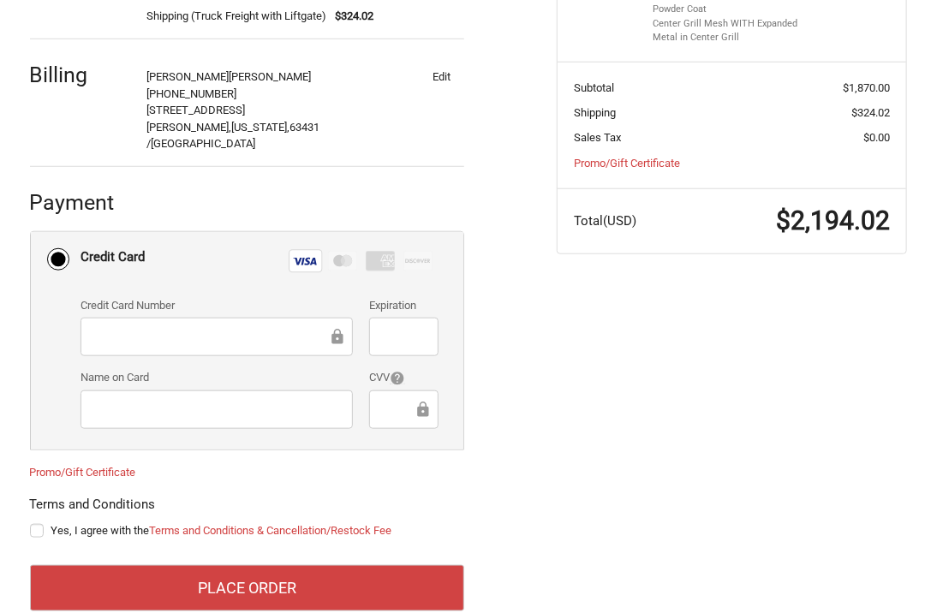
click at [37, 524] on label "Yes, I agree with the Terms and Conditions & Cancellation/Restock Fee" at bounding box center [247, 531] width 434 height 14
click at [31, 522] on input "Yes, I agree with the Terms and Conditions & Cancellation/Restock Fee" at bounding box center [30, 522] width 1 height 1
checkbox input "true"
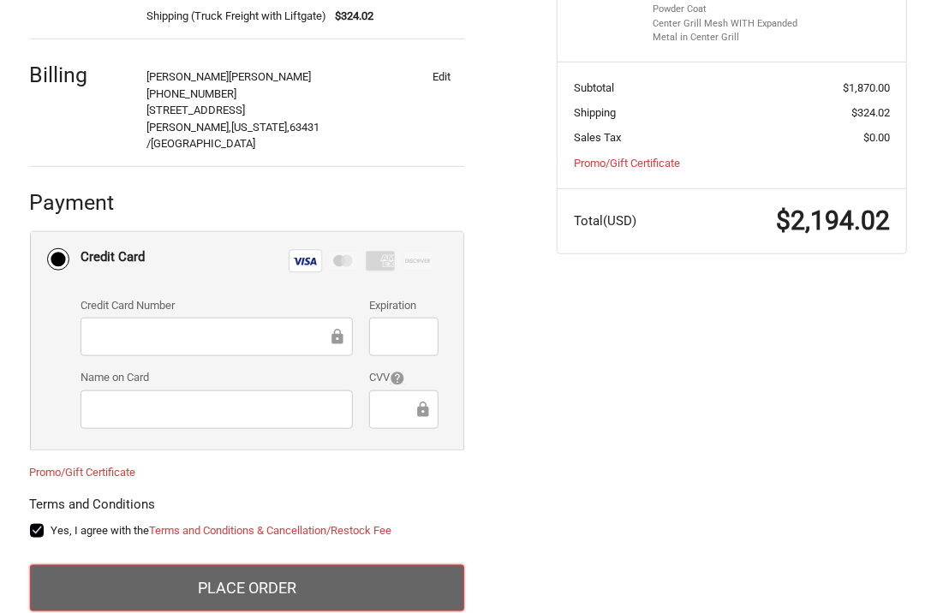
click at [324, 567] on button "Place Order" at bounding box center [247, 588] width 434 height 46
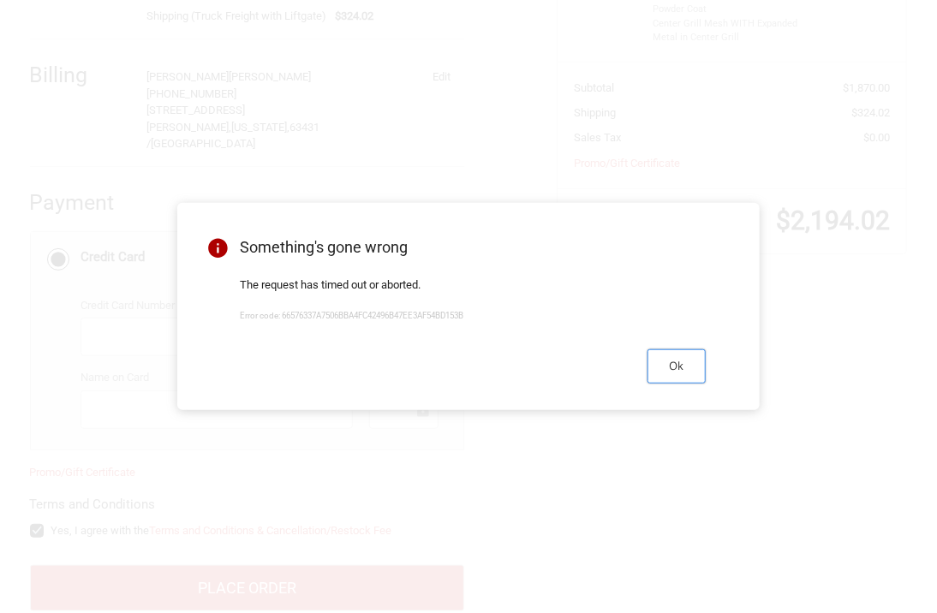
click at [682, 379] on button "Ok" at bounding box center [676, 365] width 58 height 33
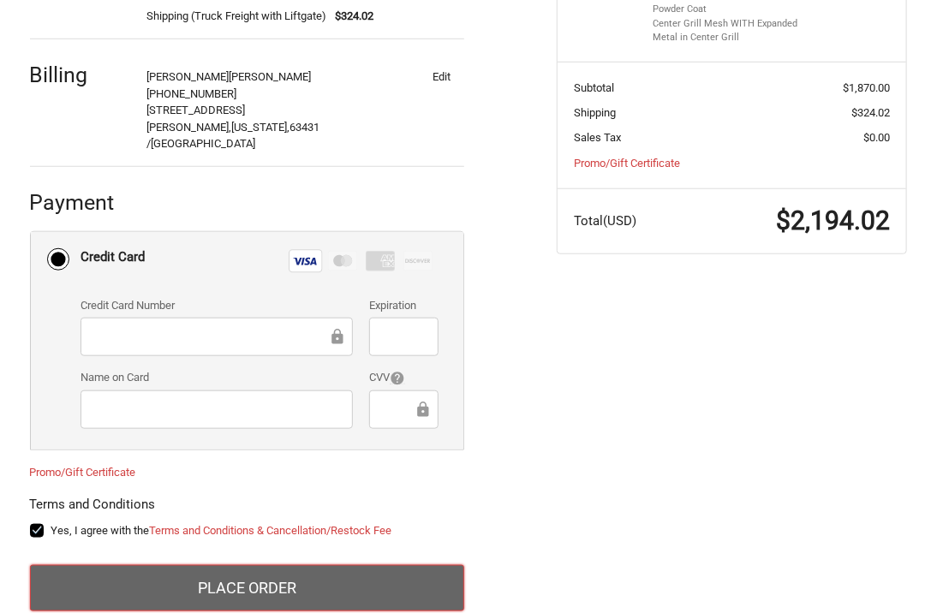
click at [350, 565] on button "Place Order" at bounding box center [247, 588] width 434 height 46
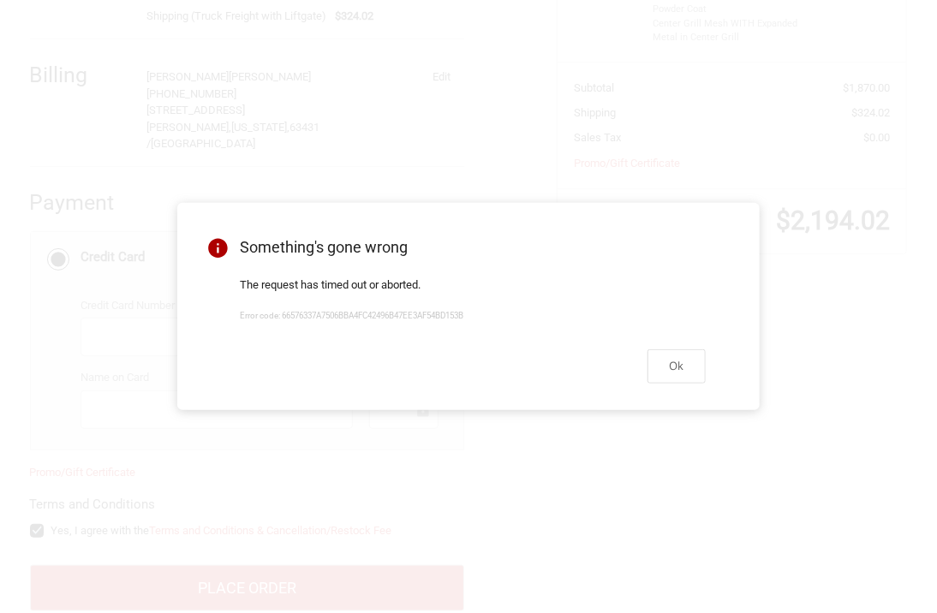
click at [666, 384] on div "Ok" at bounding box center [472, 365] width 507 height 71
click at [676, 374] on button "Ok" at bounding box center [676, 365] width 58 height 33
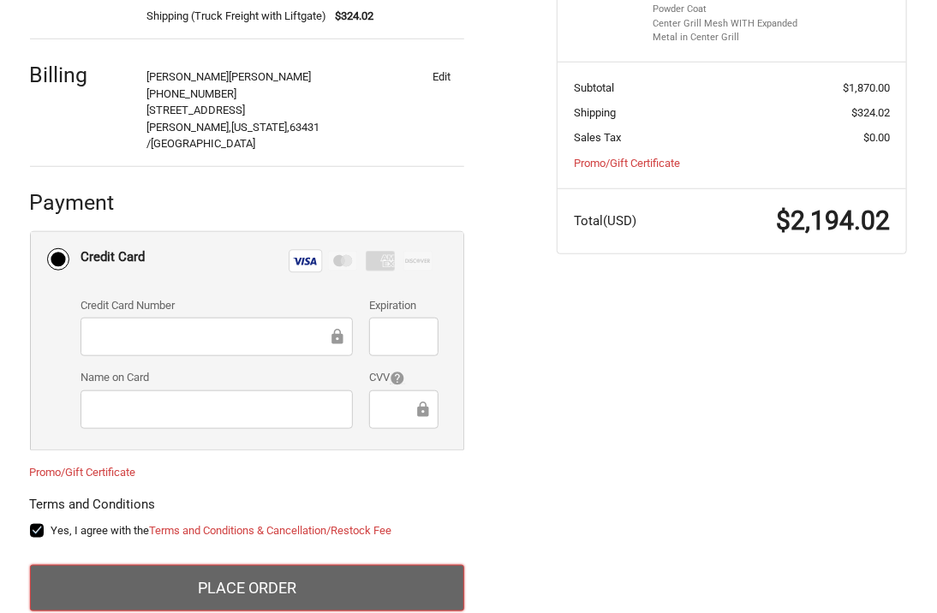
click at [289, 565] on button "Place Order" at bounding box center [247, 588] width 434 height 46
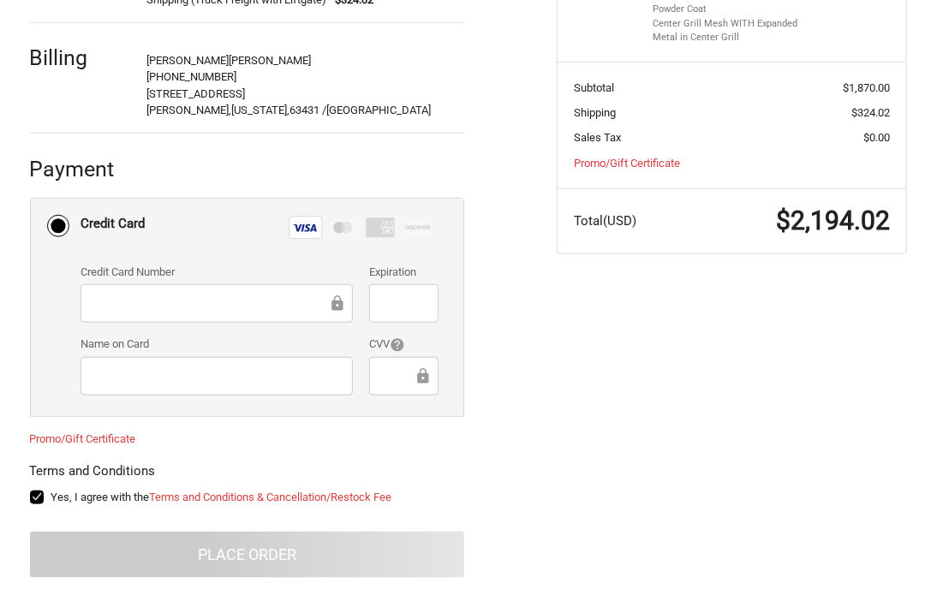
scroll to position [103, 0]
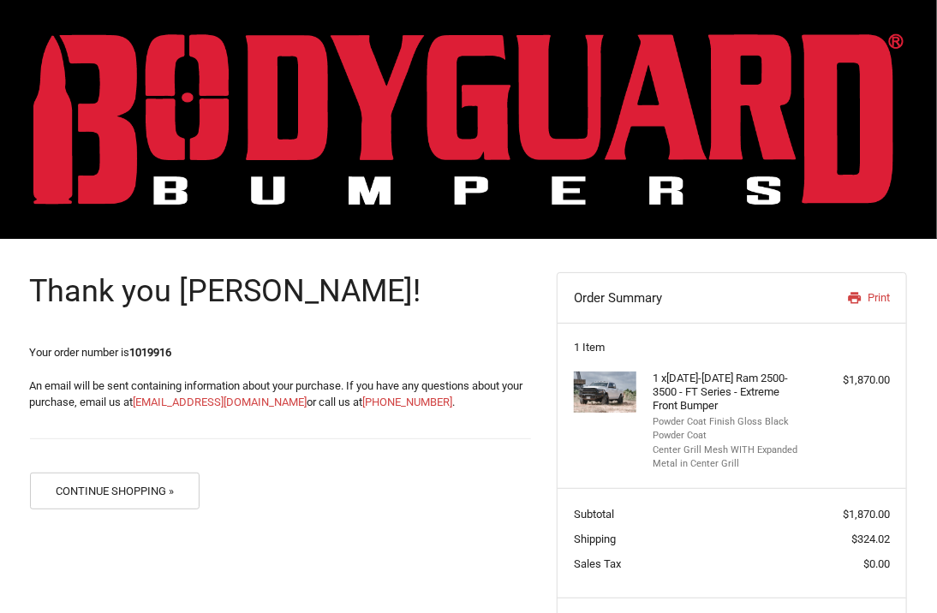
click at [886, 336] on section "1 Item 1 x [DATE]-[DATE] Ram 2500-3500 - FT Series - Extreme Front Bumper Powde…" at bounding box center [731, 405] width 349 height 165
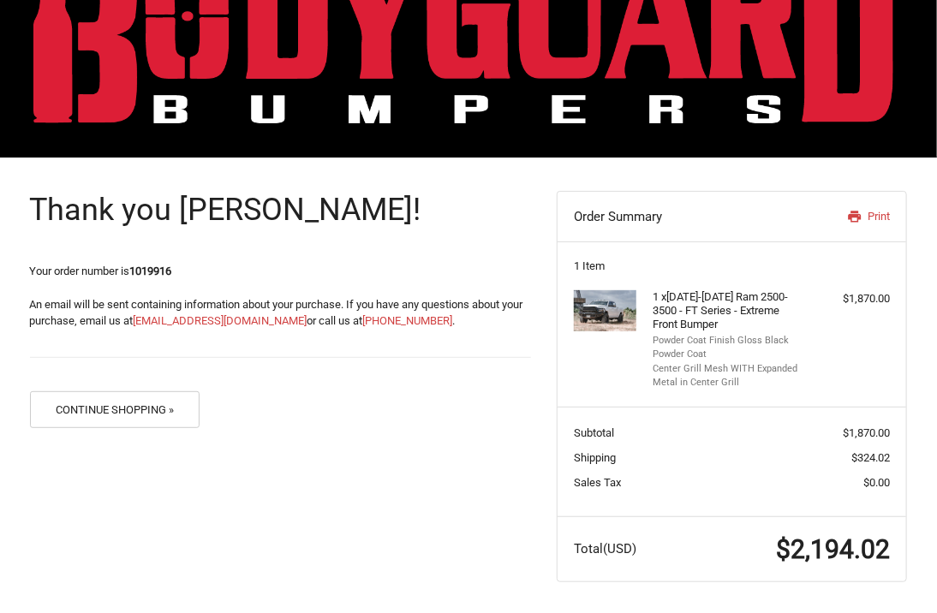
scroll to position [82, 0]
